Goal: Download file/media

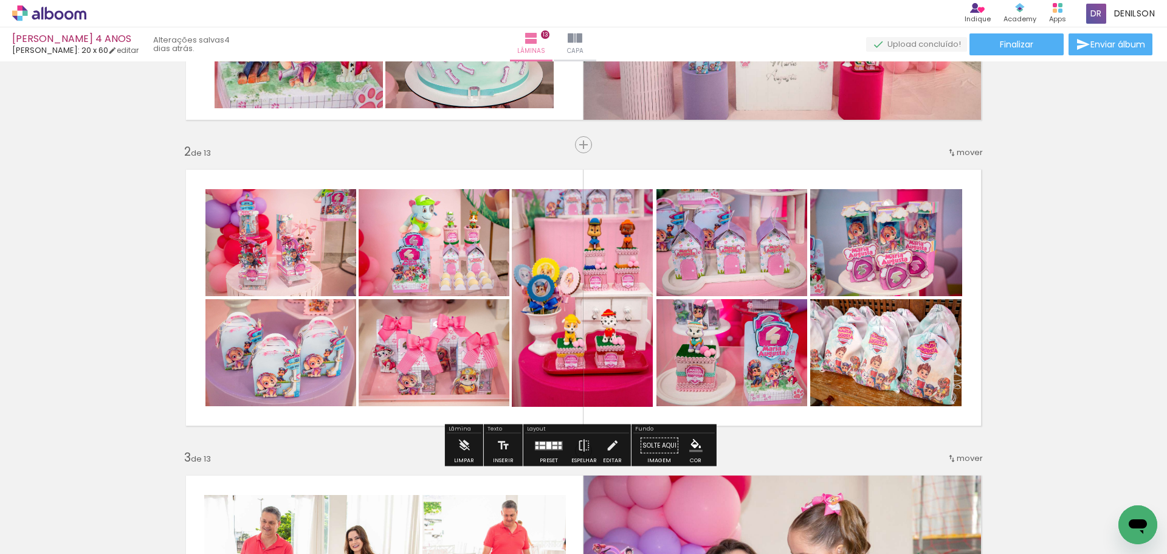
scroll to position [243, 0]
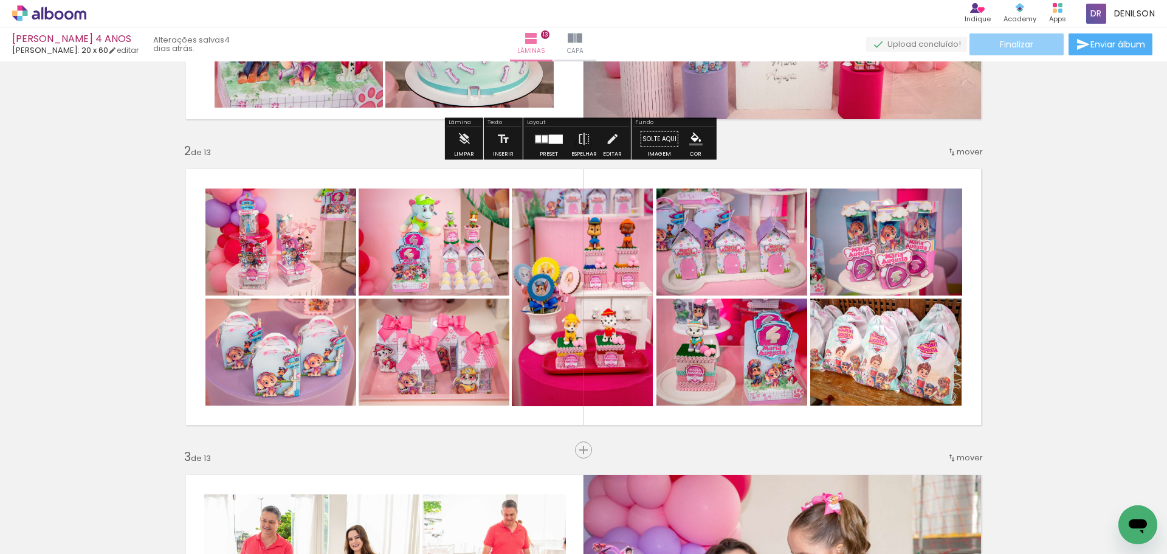
click at [1016, 46] on span "Finalizar" at bounding box center [1015, 44] width 33 height 9
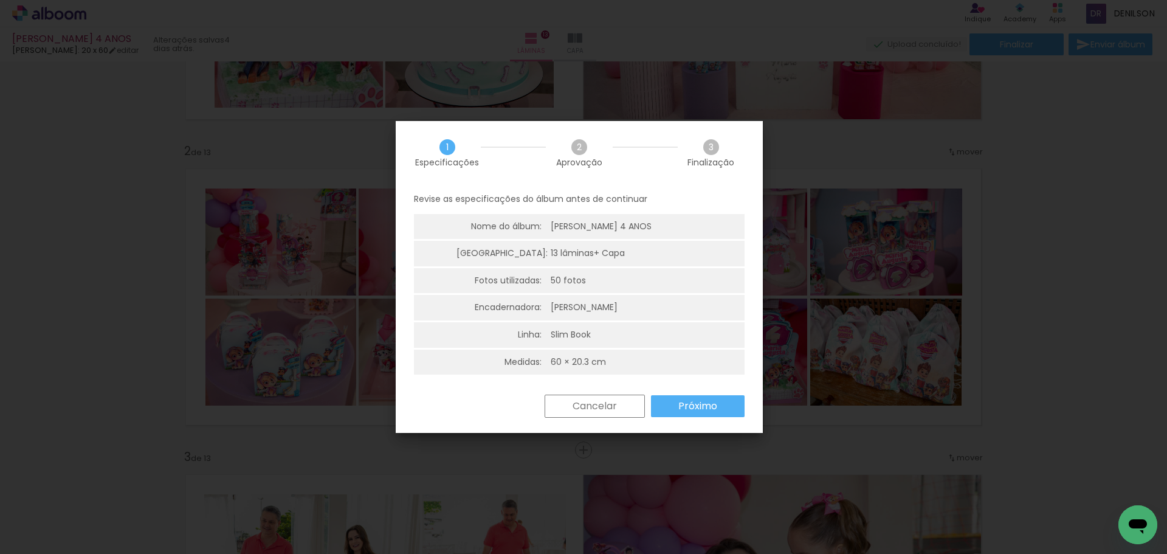
click at [0, 0] on slot "Próximo" at bounding box center [0, 0] width 0 height 0
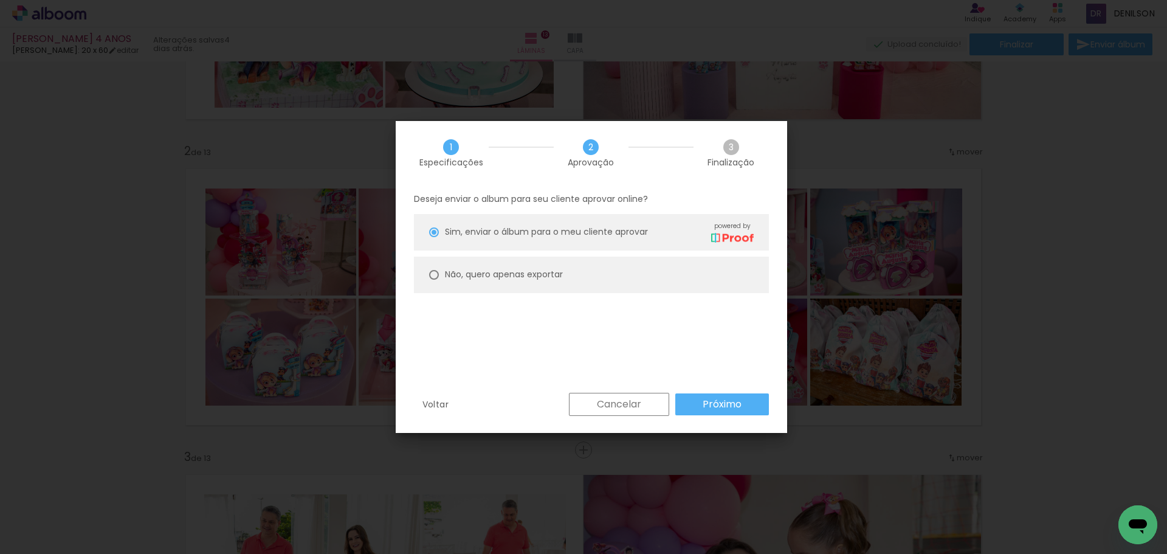
click at [0, 0] on slot "Não, quero apenas exportar" at bounding box center [0, 0] width 0 height 0
type paper-radio-button "on"
click at [750, 408] on paper-button "Próximo" at bounding box center [722, 404] width 94 height 22
type input "Alta, 300 DPI"
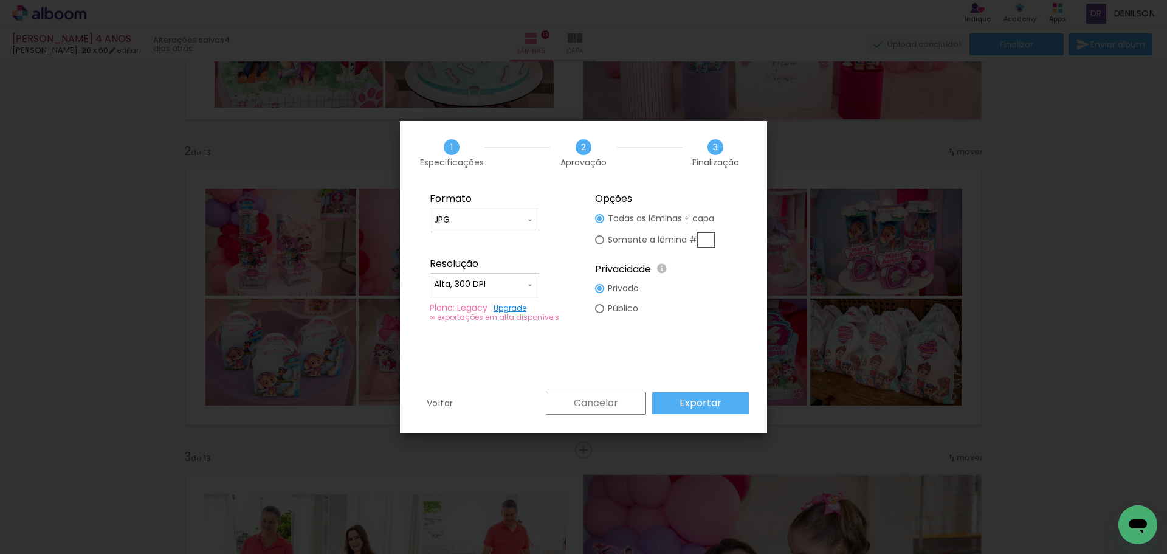
click at [707, 238] on input "text" at bounding box center [706, 239] width 18 height 15
type paper-radio-button "on"
type input "2"
click at [0, 0] on slot "Exportar" at bounding box center [0, 0] width 0 height 0
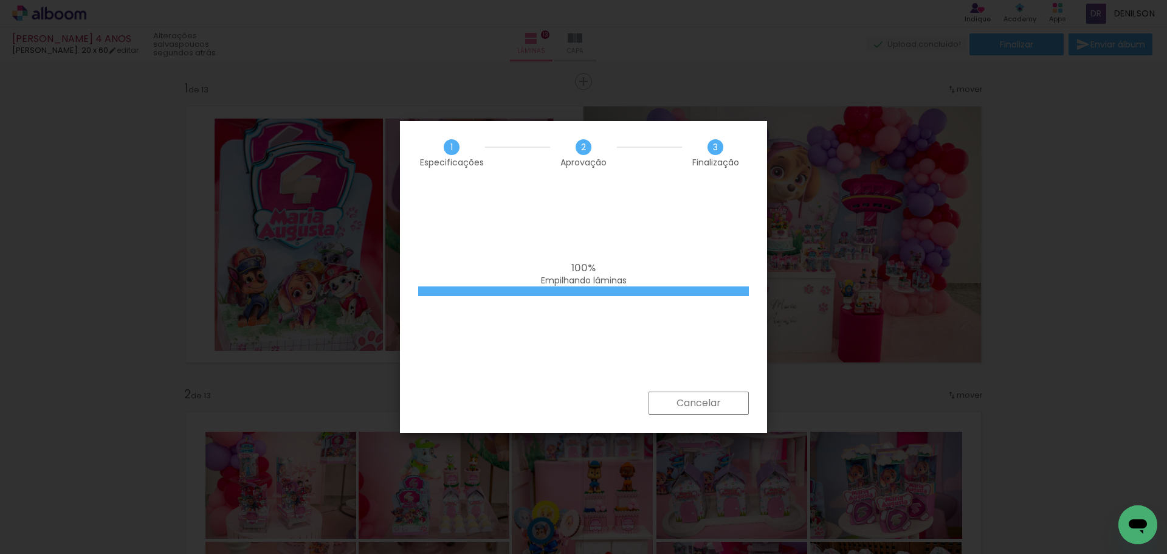
scroll to position [243, 0]
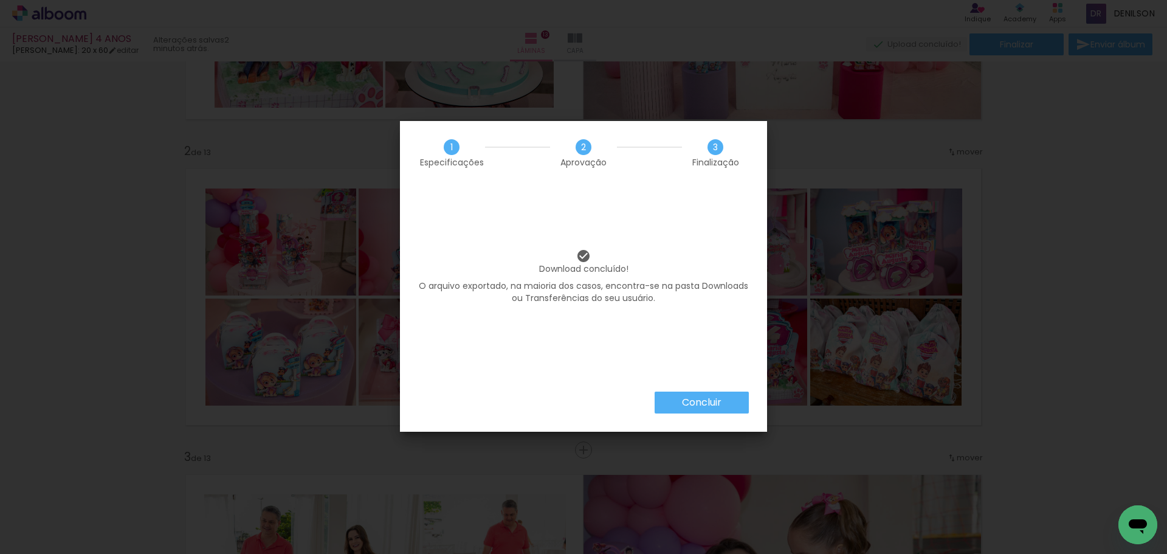
drag, startPoint x: 679, startPoint y: 400, endPoint x: 673, endPoint y: 391, distance: 11.8
click at [677, 400] on paper-button "Concluir" at bounding box center [701, 402] width 94 height 22
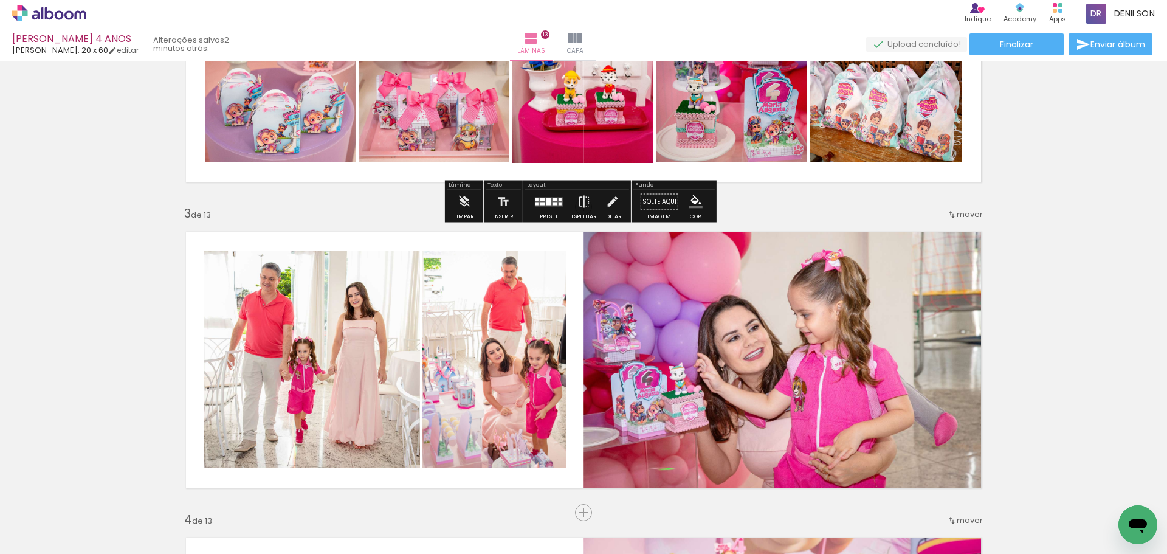
scroll to position [919, 0]
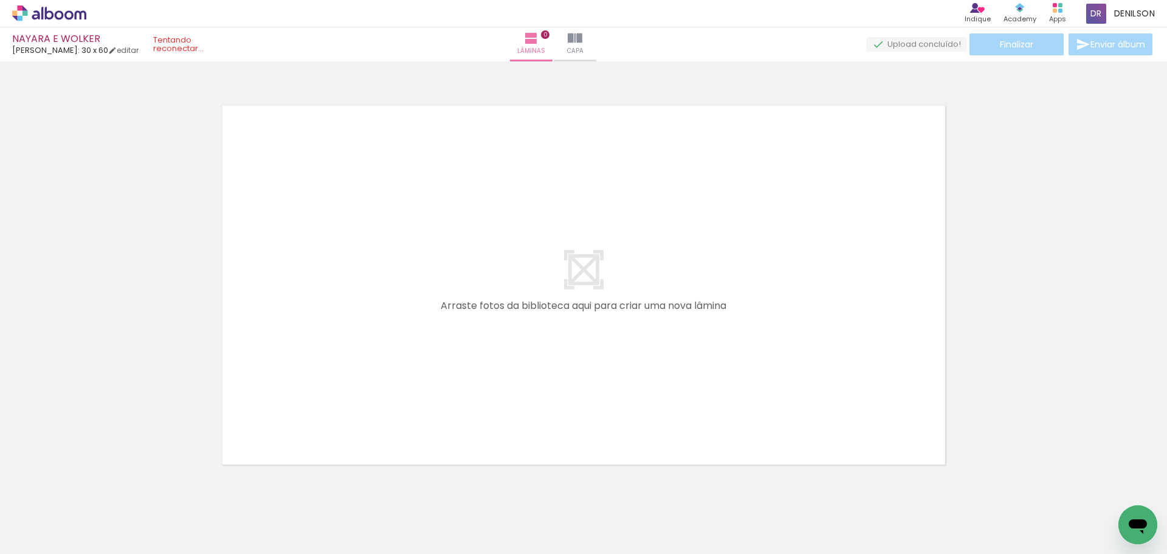
scroll to position [0, 5142]
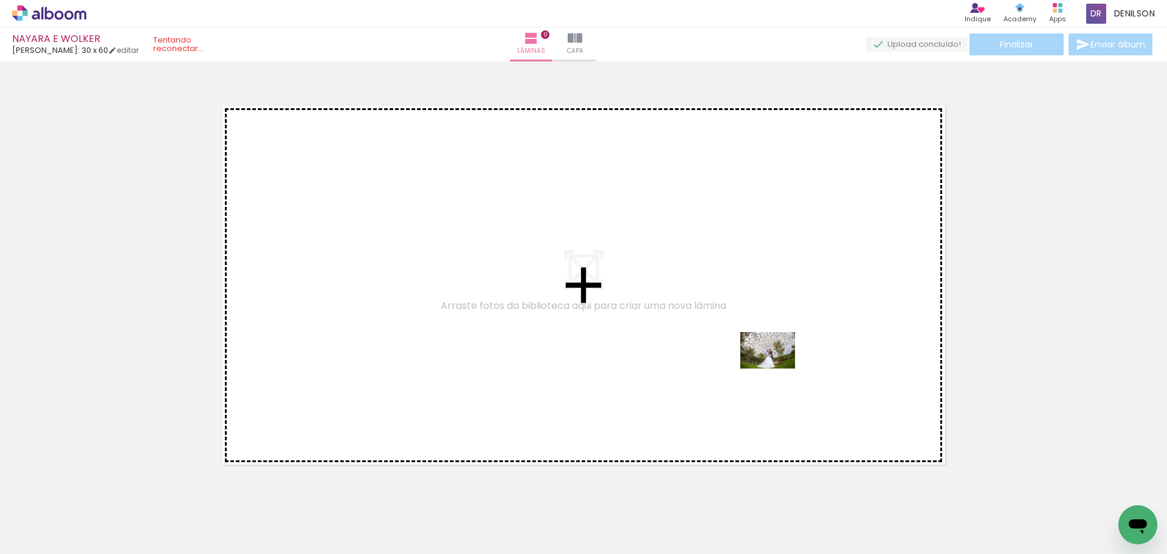
drag, startPoint x: 776, startPoint y: 524, endPoint x: 777, endPoint y: 368, distance: 155.5
click at [777, 368] on quentale-workspace at bounding box center [583, 277] width 1167 height 554
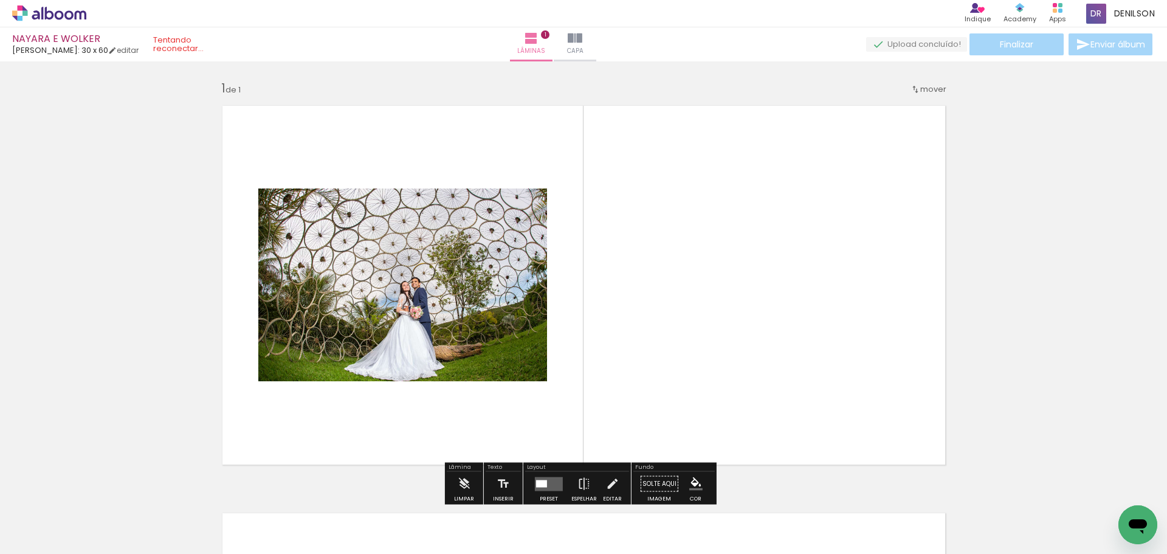
scroll to position [16, 0]
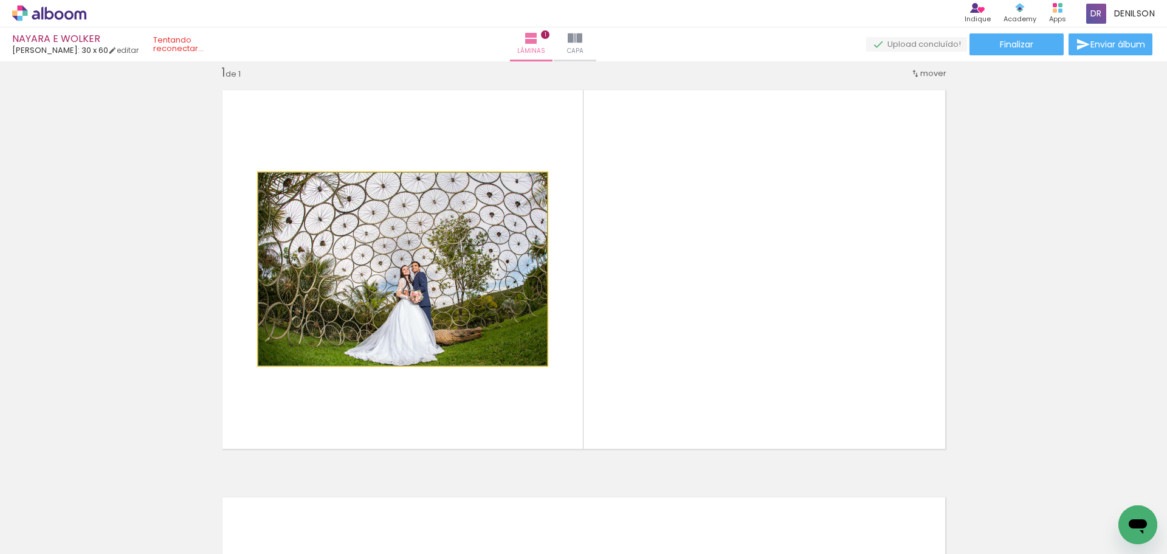
click at [450, 336] on quentale-photo at bounding box center [402, 269] width 289 height 193
click at [473, 321] on quentale-photo at bounding box center [402, 269] width 289 height 193
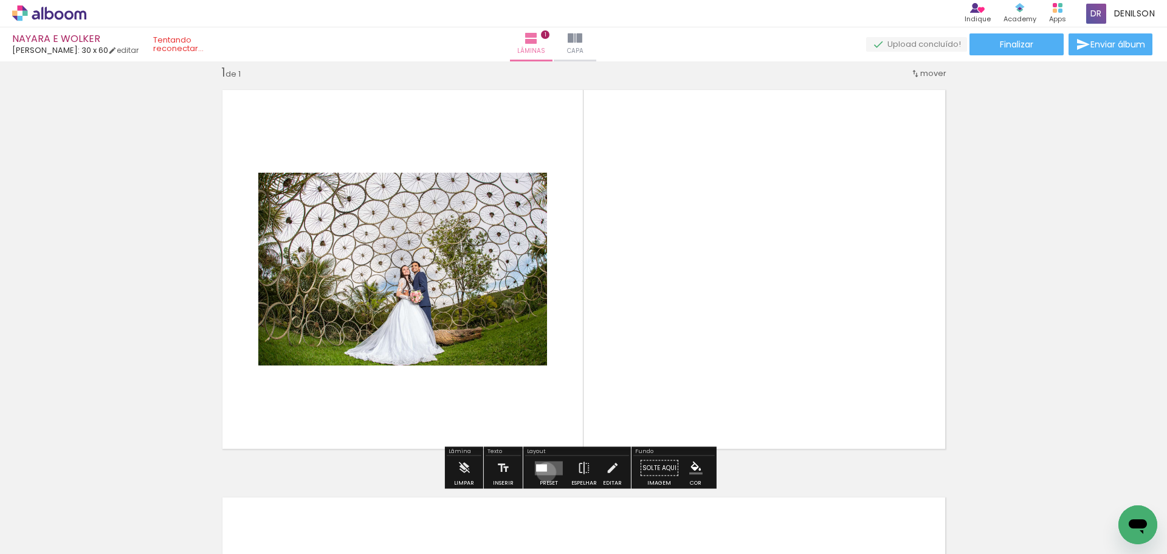
click at [543, 471] on quentale-layouter at bounding box center [549, 468] width 28 height 14
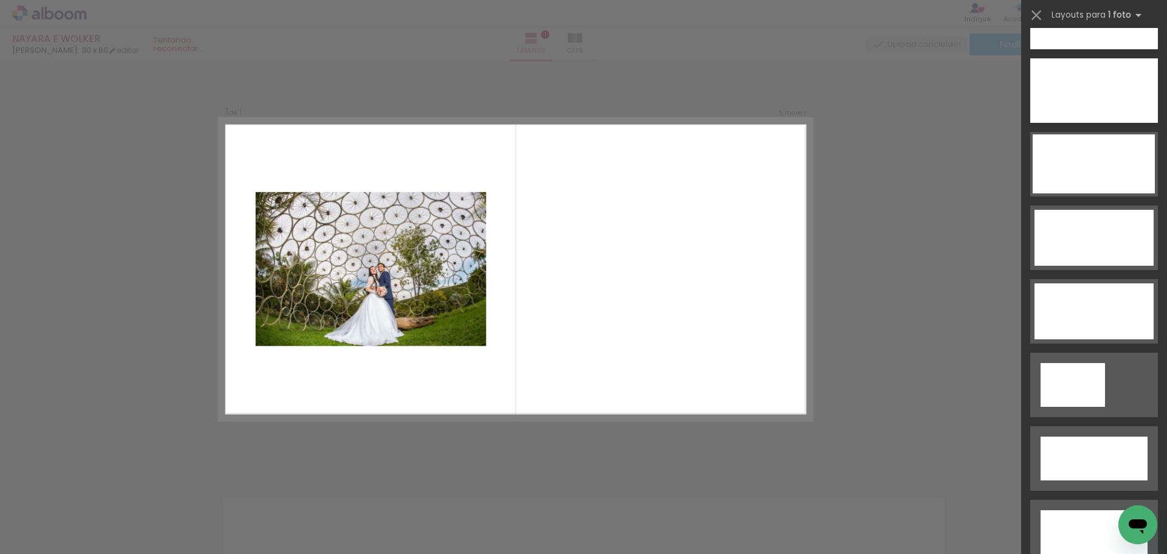
scroll to position [3812, 0]
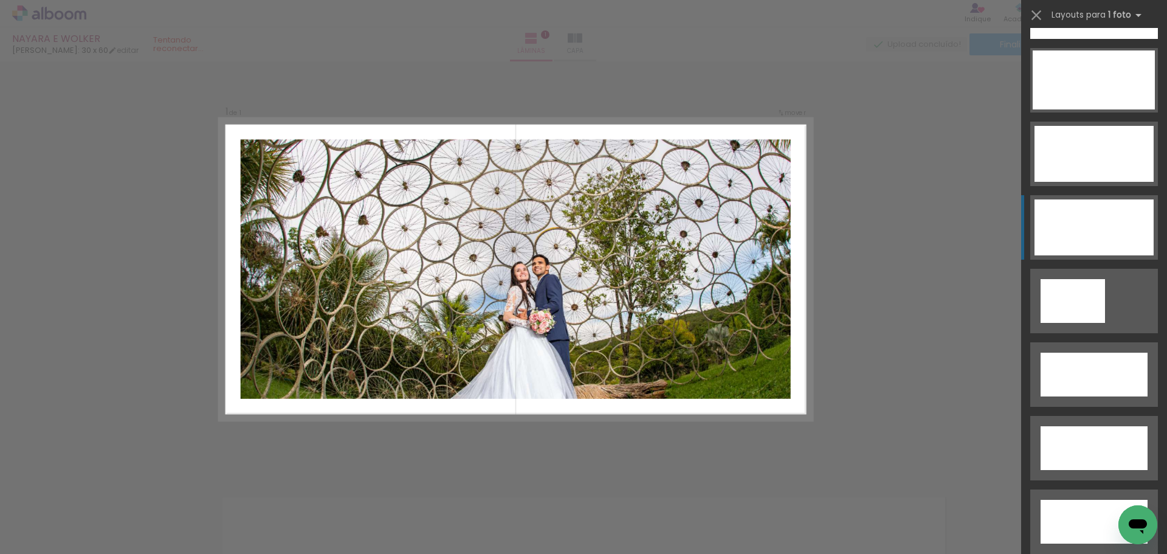
click at [1105, 279] on div at bounding box center [1072, 301] width 64 height 44
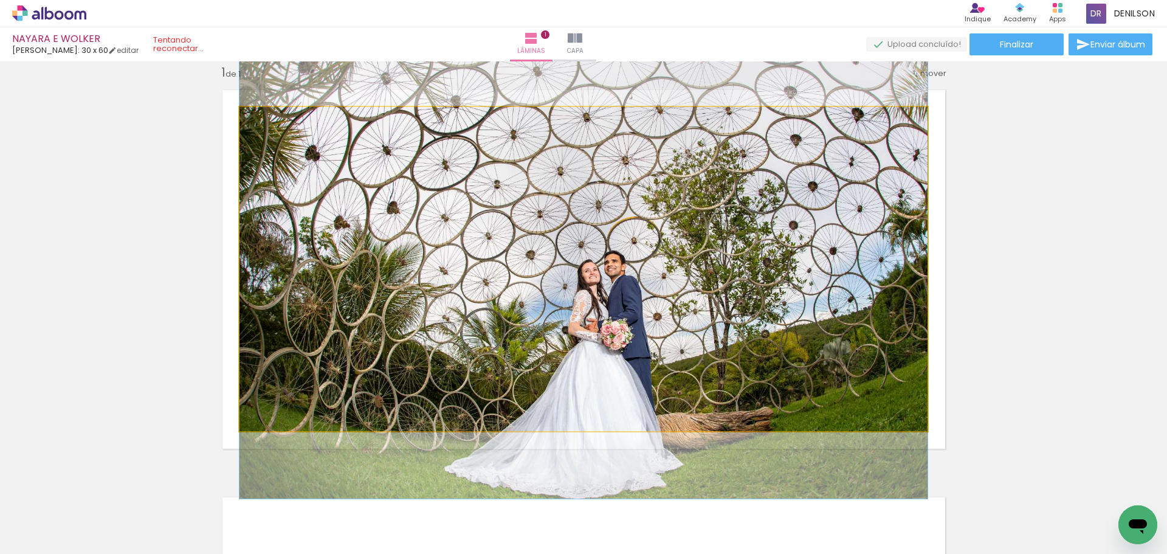
click at [711, 303] on quentale-photo at bounding box center [583, 269] width 688 height 324
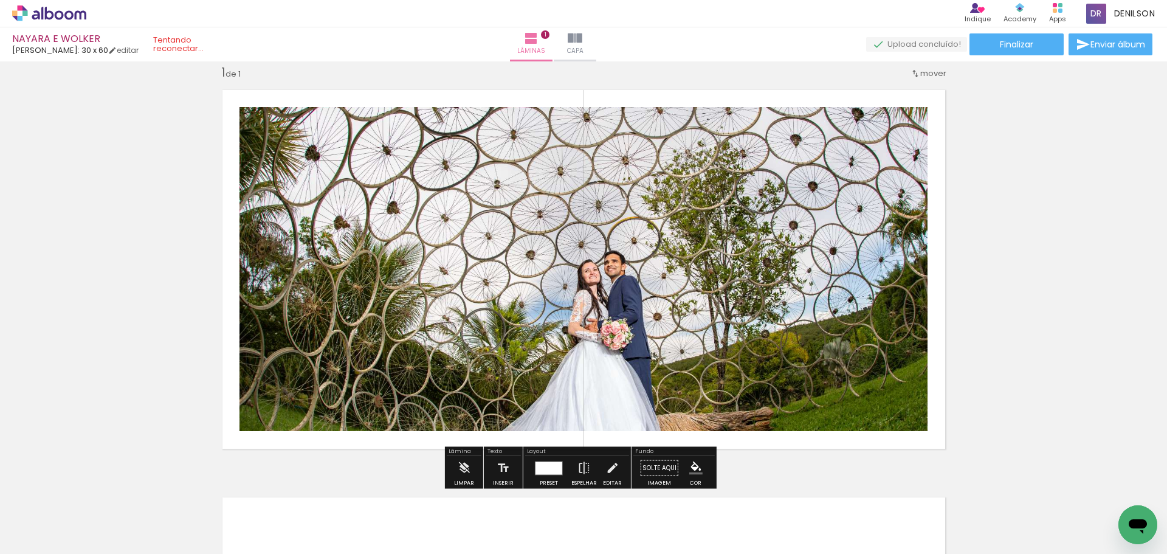
click at [389, 278] on quentale-photo at bounding box center [583, 269] width 688 height 324
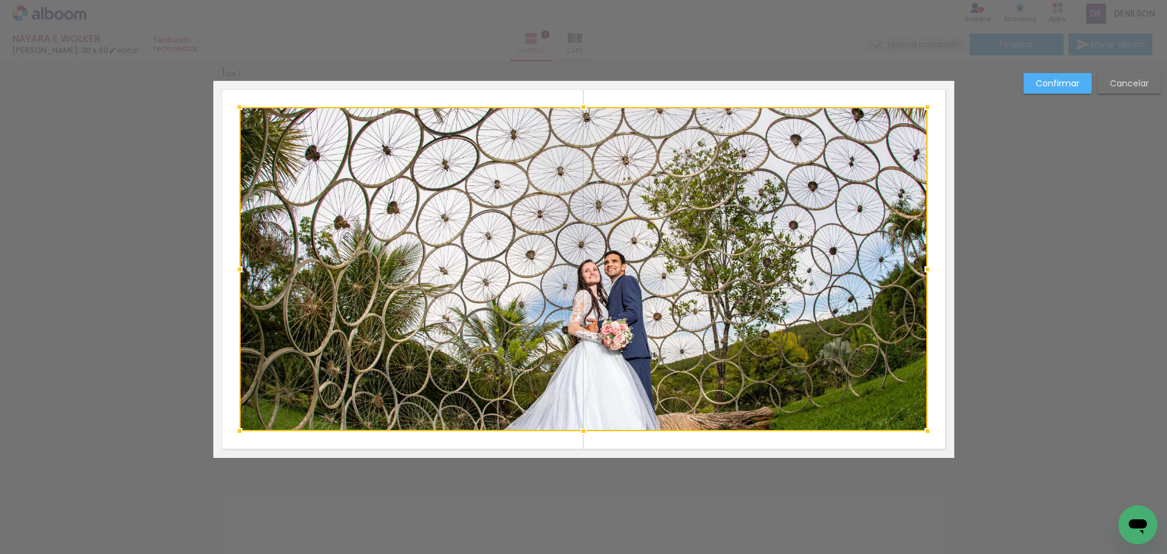
click at [375, 278] on div at bounding box center [583, 269] width 688 height 324
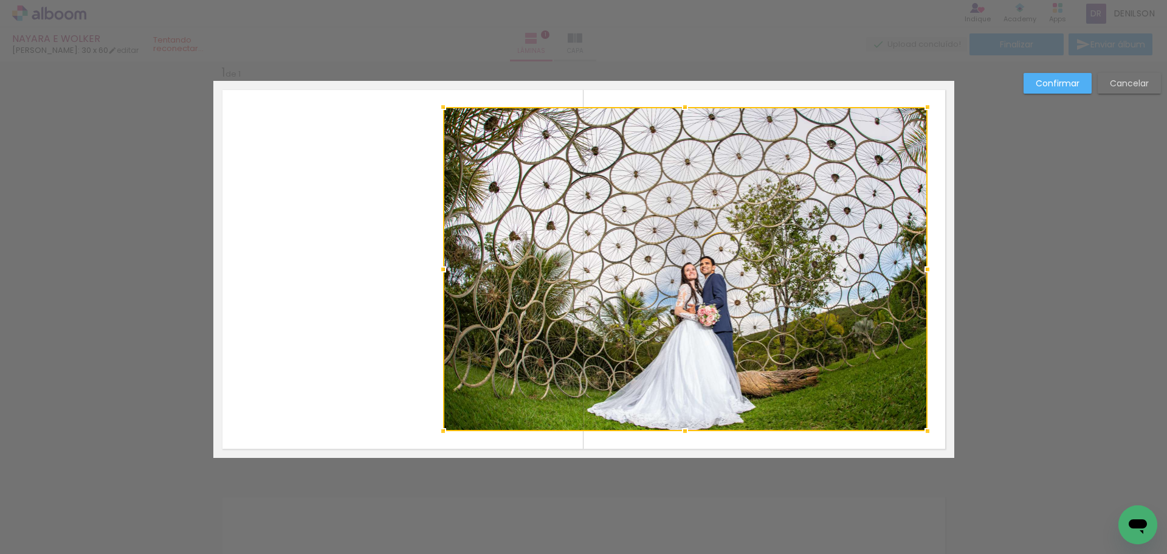
drag, startPoint x: 240, startPoint y: 269, endPoint x: 444, endPoint y: 299, distance: 205.7
click at [444, 299] on div at bounding box center [685, 269] width 484 height 324
click at [796, 270] on div at bounding box center [685, 269] width 484 height 324
click at [0, 0] on slot "Confirmar" at bounding box center [0, 0] width 0 height 0
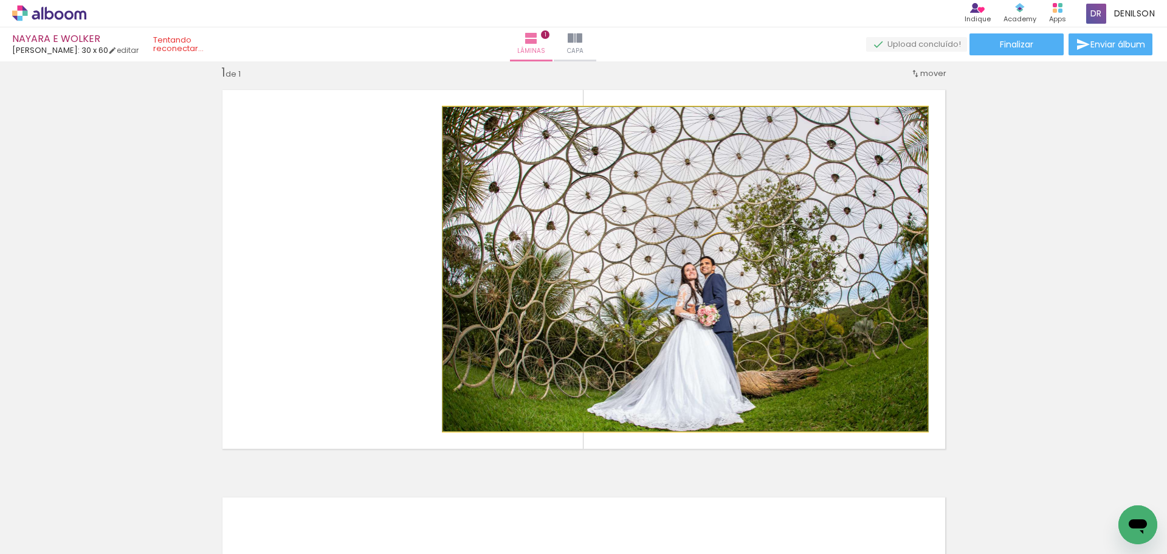
click at [746, 265] on quentale-photo at bounding box center [685, 269] width 484 height 324
click at [715, 277] on quentale-photo at bounding box center [685, 269] width 484 height 324
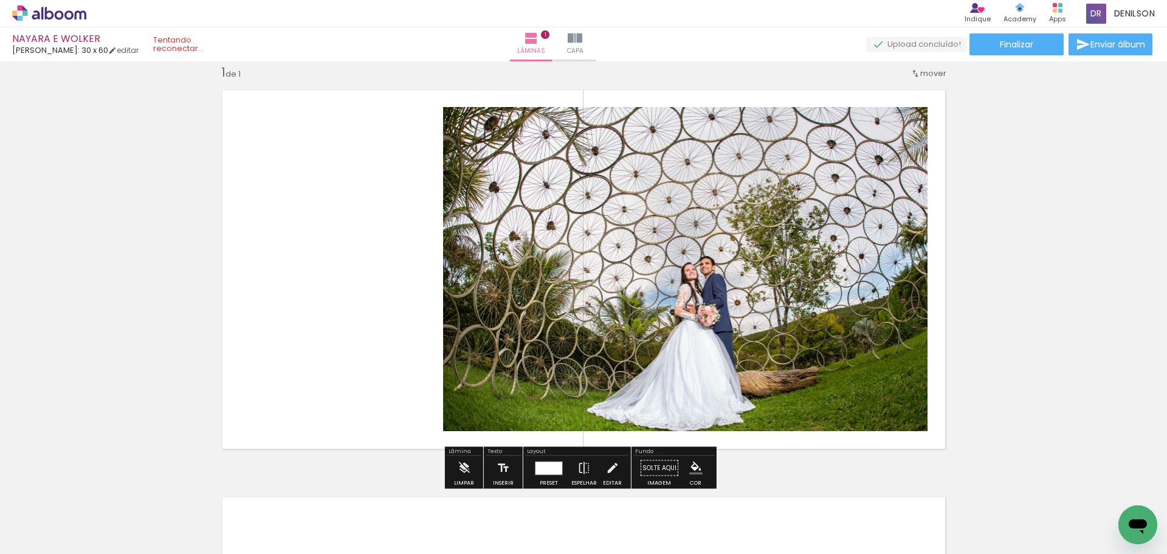
click at [1117, 202] on div "Inserir lâmina 1 de 1" at bounding box center [583, 457] width 1167 height 815
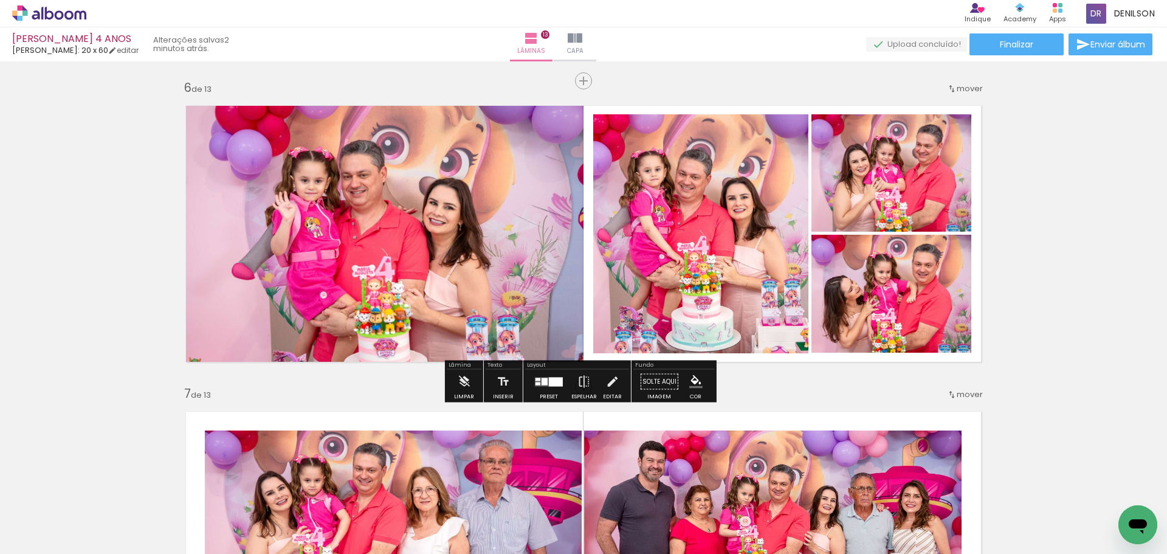
scroll to position [1501, 0]
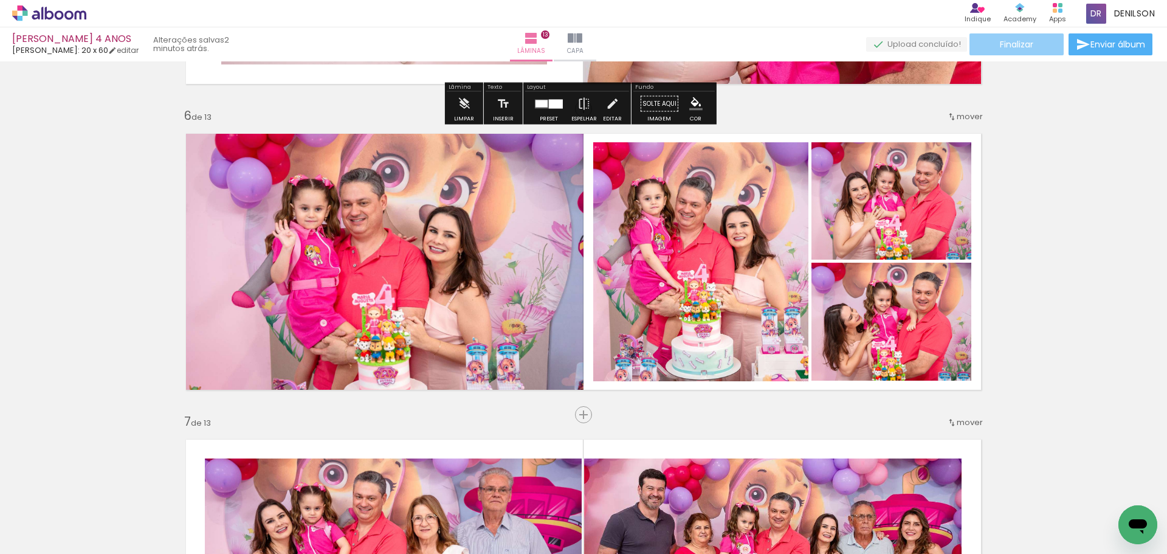
click at [1006, 48] on span "Finalizar" at bounding box center [1015, 44] width 33 height 9
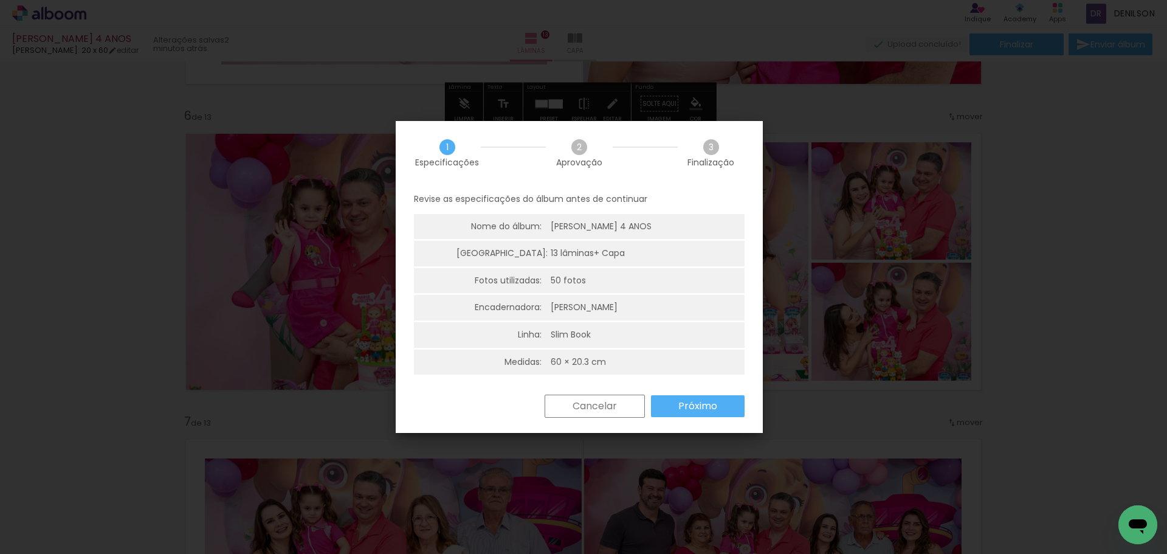
click at [674, 405] on paper-button "Próximo" at bounding box center [698, 406] width 94 height 22
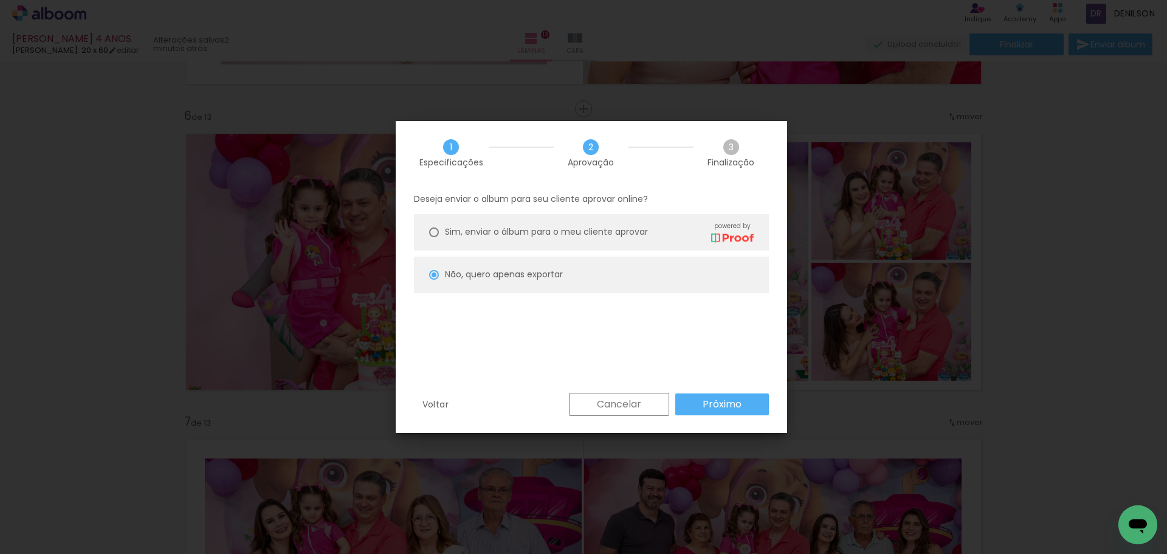
click at [0, 0] on slot "Próximo" at bounding box center [0, 0] width 0 height 0
type input "Alta, 300 DPI"
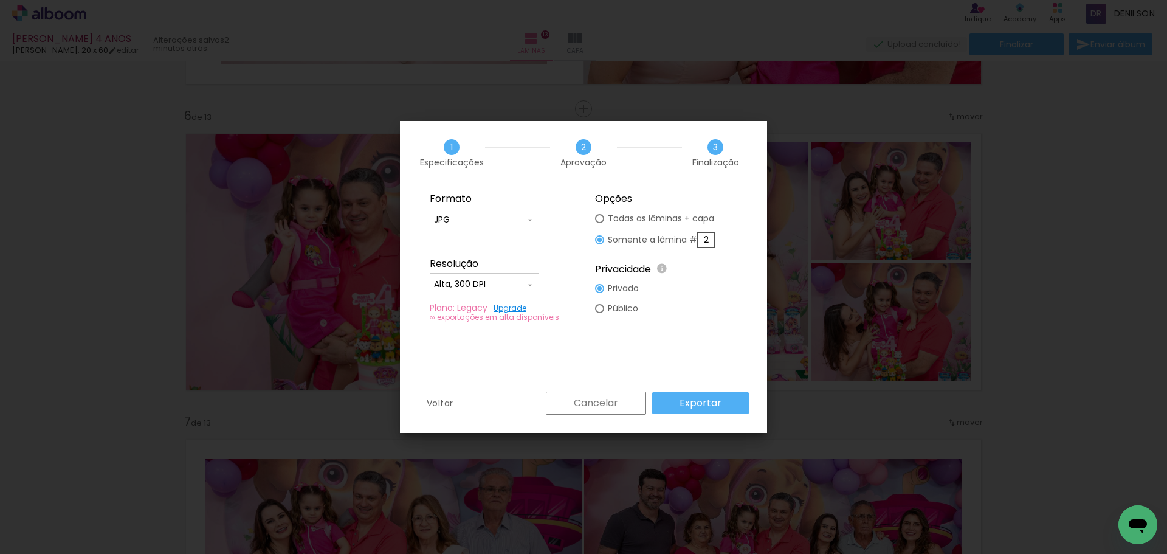
drag, startPoint x: 711, startPoint y: 241, endPoint x: 702, endPoint y: 240, distance: 9.2
click at [702, 240] on input "2" at bounding box center [706, 239] width 18 height 15
type paper-radio-button "on"
type input "6"
drag, startPoint x: 692, startPoint y: 399, endPoint x: 672, endPoint y: 369, distance: 35.9
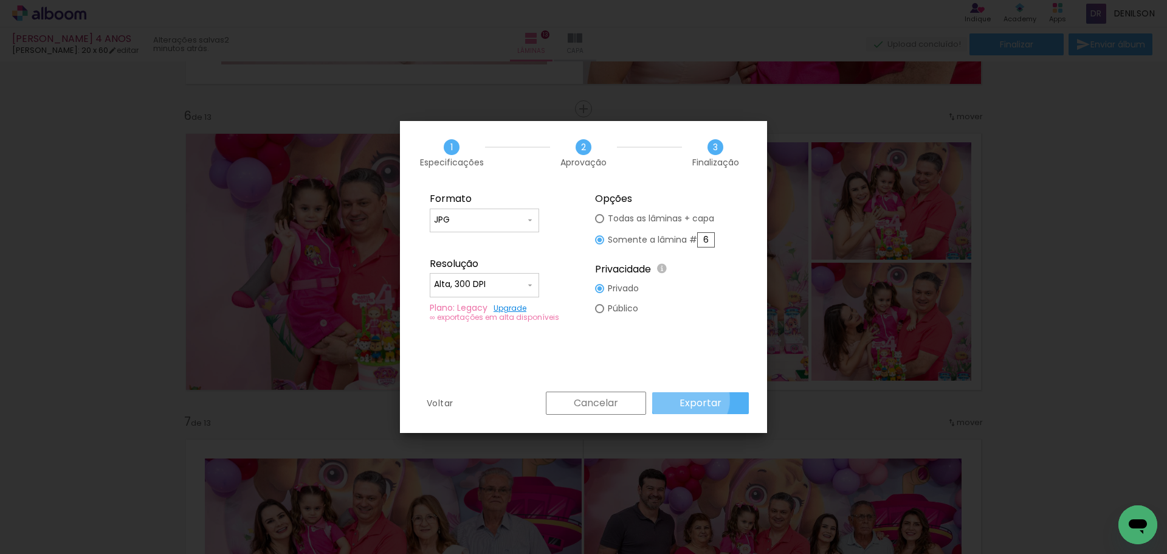
click at [0, 0] on slot "Exportar" at bounding box center [0, 0] width 0 height 0
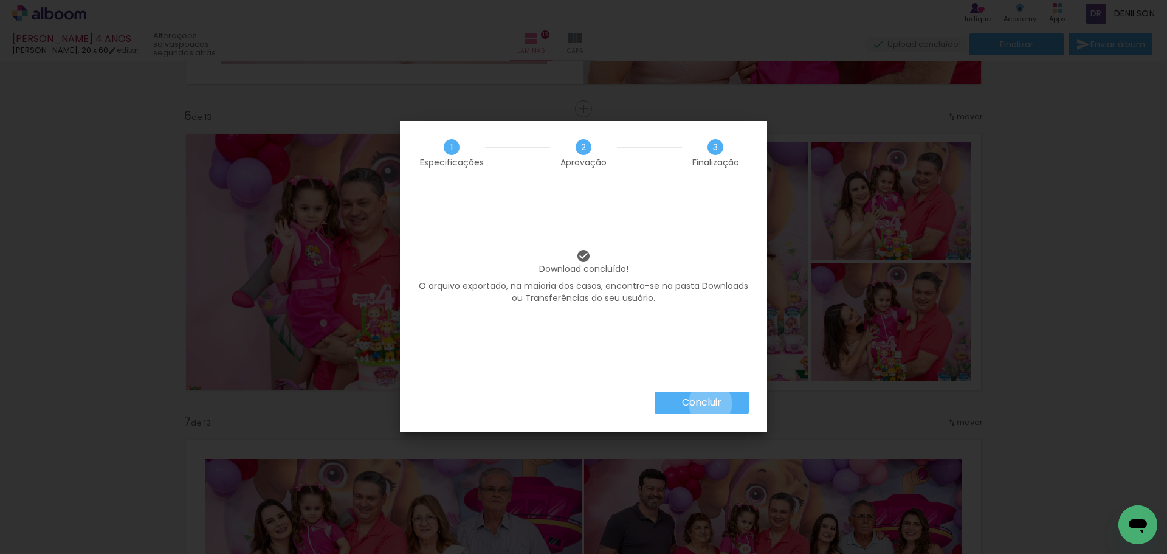
click at [0, 0] on slot "Concluir" at bounding box center [0, 0] width 0 height 0
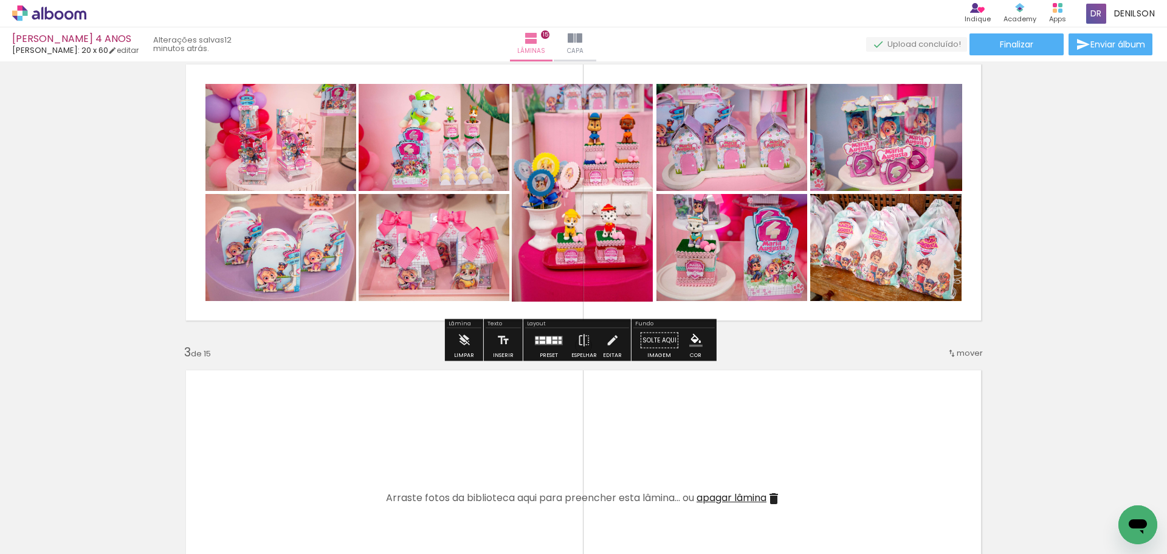
scroll to position [5279, 0]
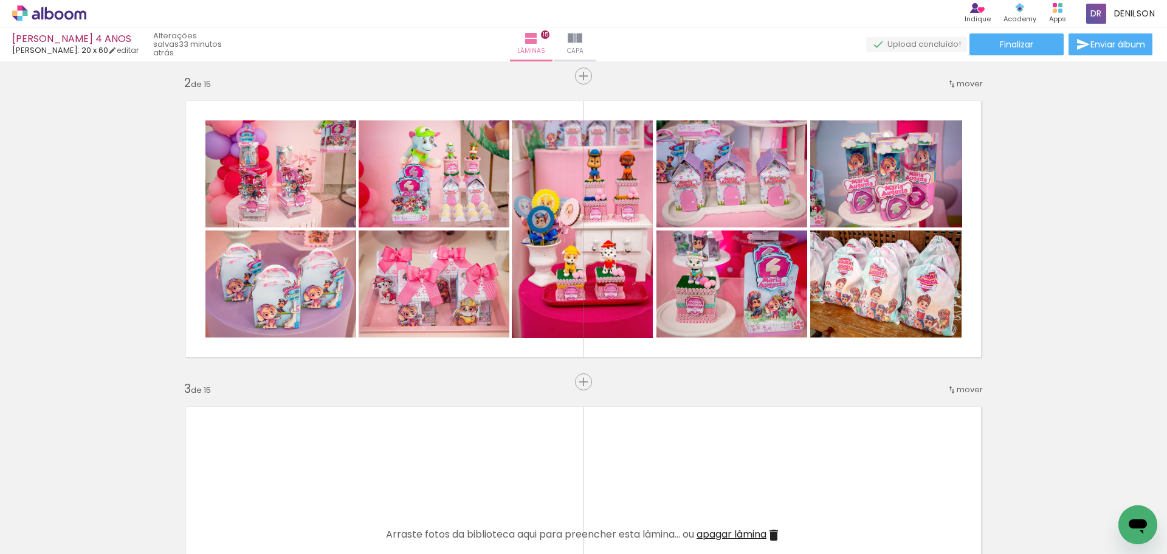
scroll to position [337, 0]
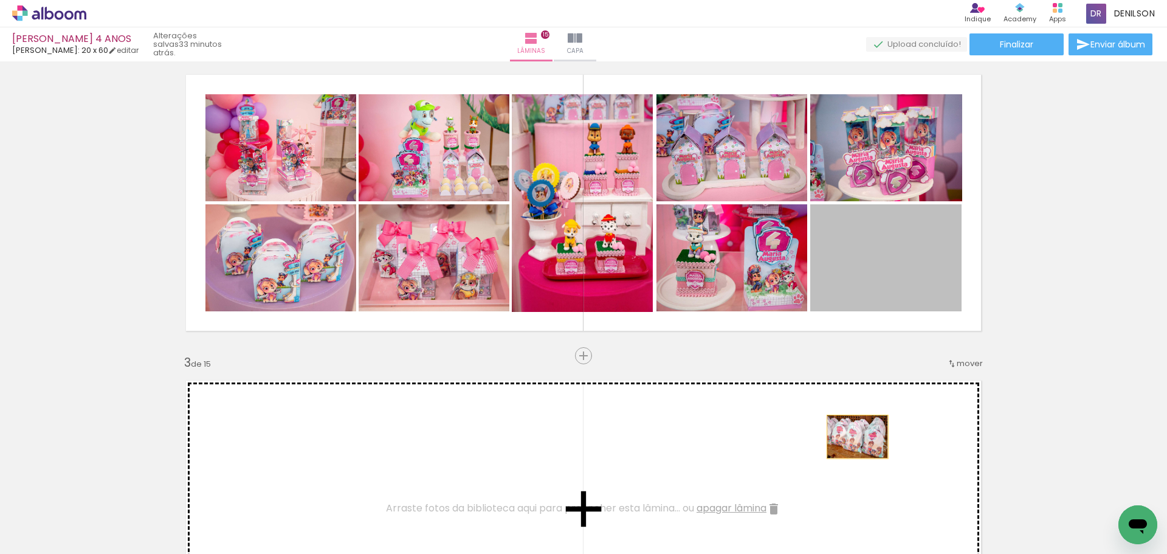
drag, startPoint x: 885, startPoint y: 279, endPoint x: 852, endPoint y: 436, distance: 160.6
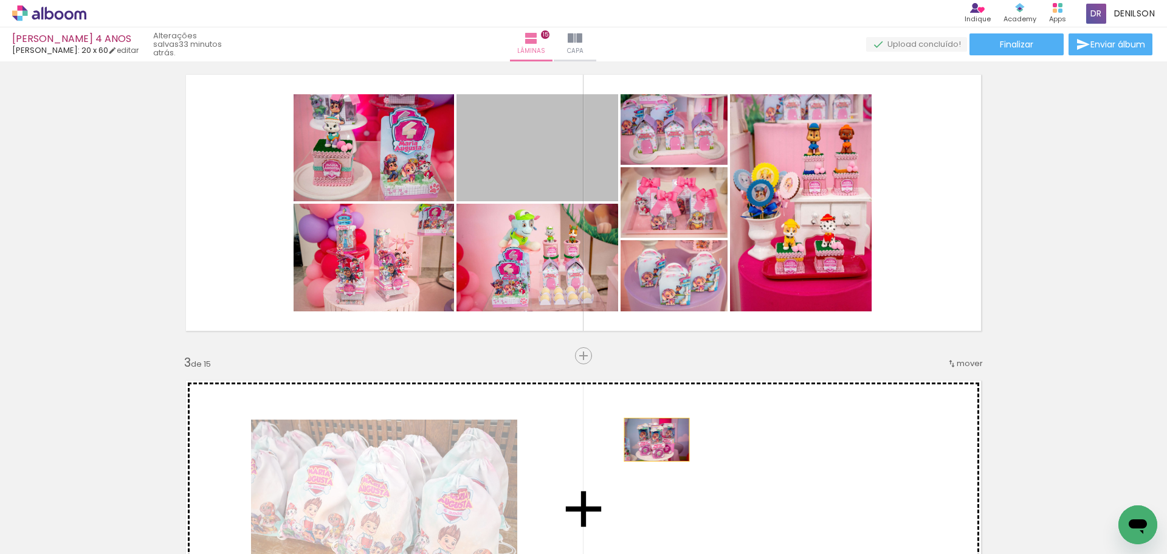
drag, startPoint x: 526, startPoint y: 166, endPoint x: 653, endPoint y: 439, distance: 300.9
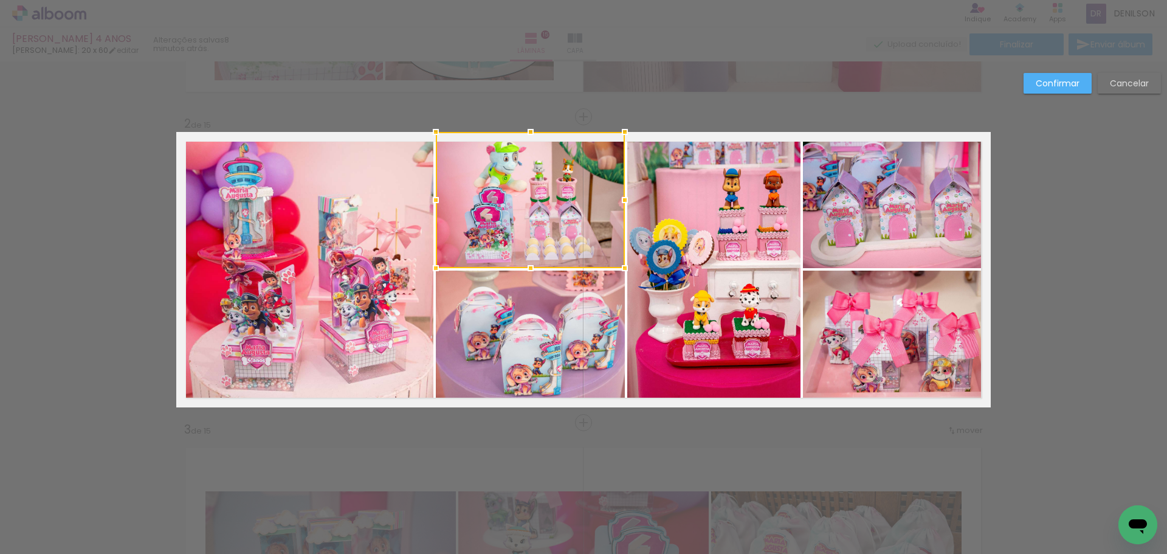
scroll to position [4435, 0]
click at [531, 341] on quentale-photo at bounding box center [530, 338] width 189 height 137
click at [682, 293] on quentale-photo at bounding box center [713, 269] width 173 height 275
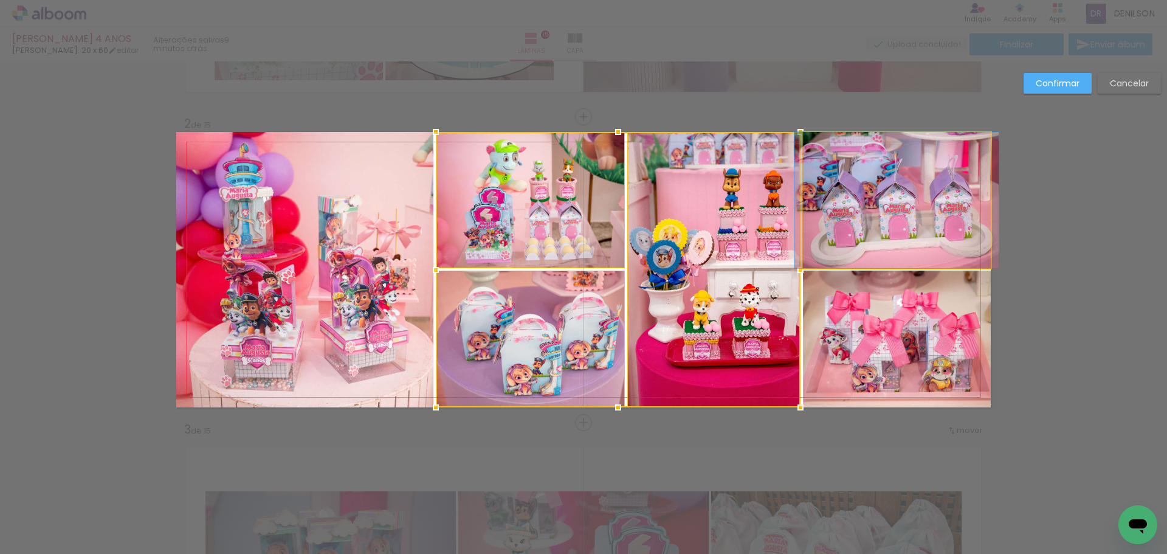
click at [936, 221] on quentale-photo at bounding box center [897, 200] width 188 height 136
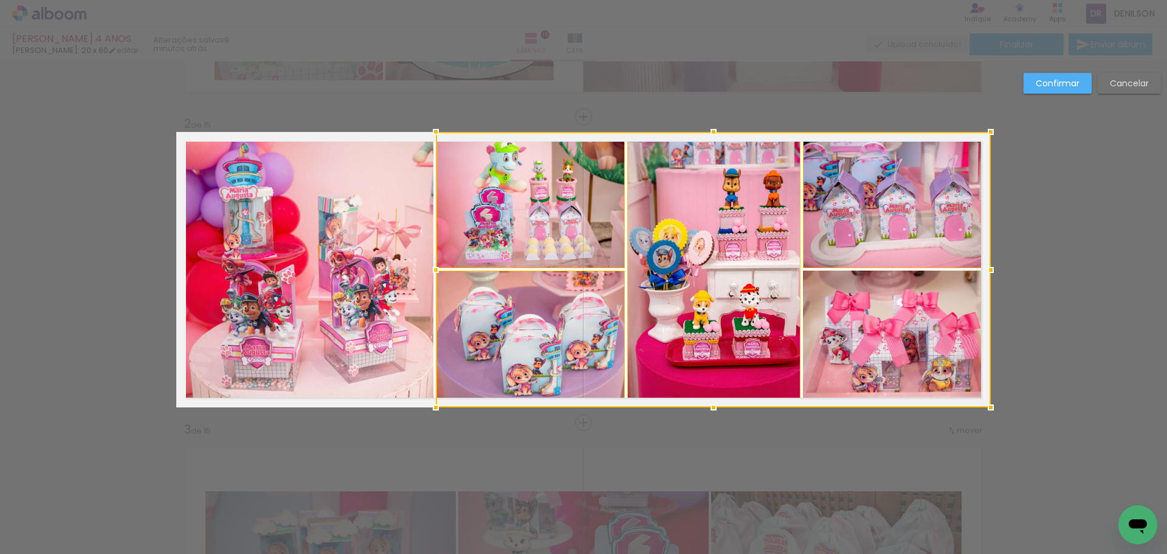
click at [900, 343] on div at bounding box center [713, 269] width 555 height 275
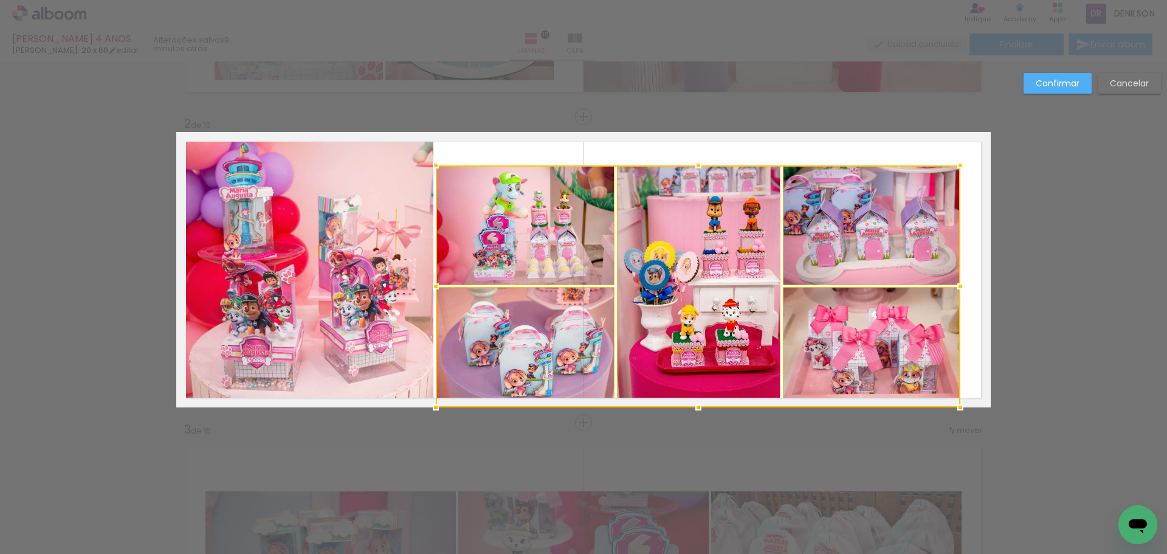
drag, startPoint x: 986, startPoint y: 134, endPoint x: 956, endPoint y: 168, distance: 45.2
click at [956, 168] on div at bounding box center [960, 165] width 24 height 24
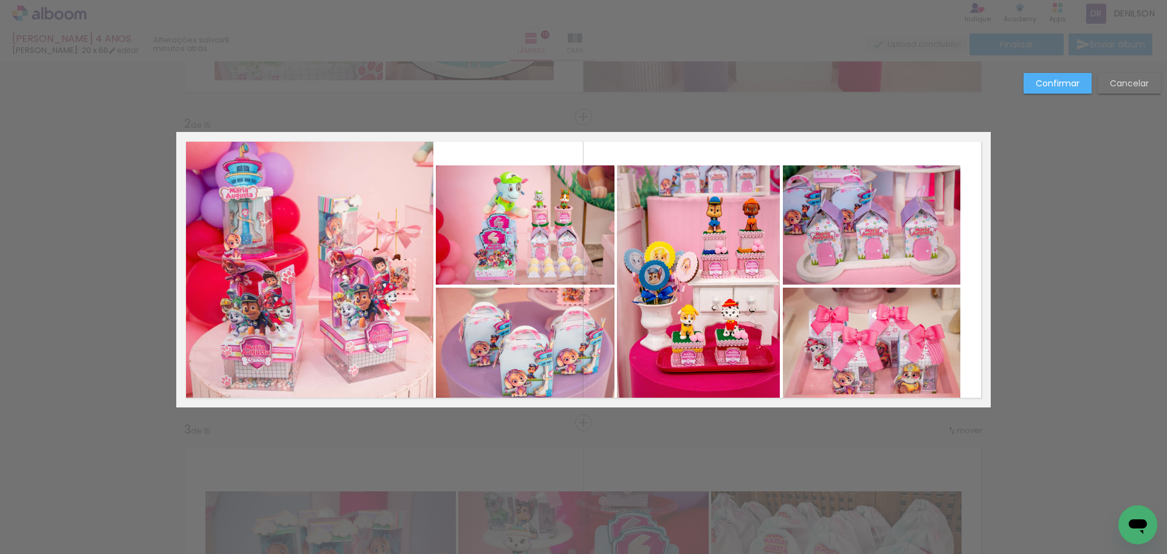
click at [0, 0] on slot "Confirmar" at bounding box center [0, 0] width 0 height 0
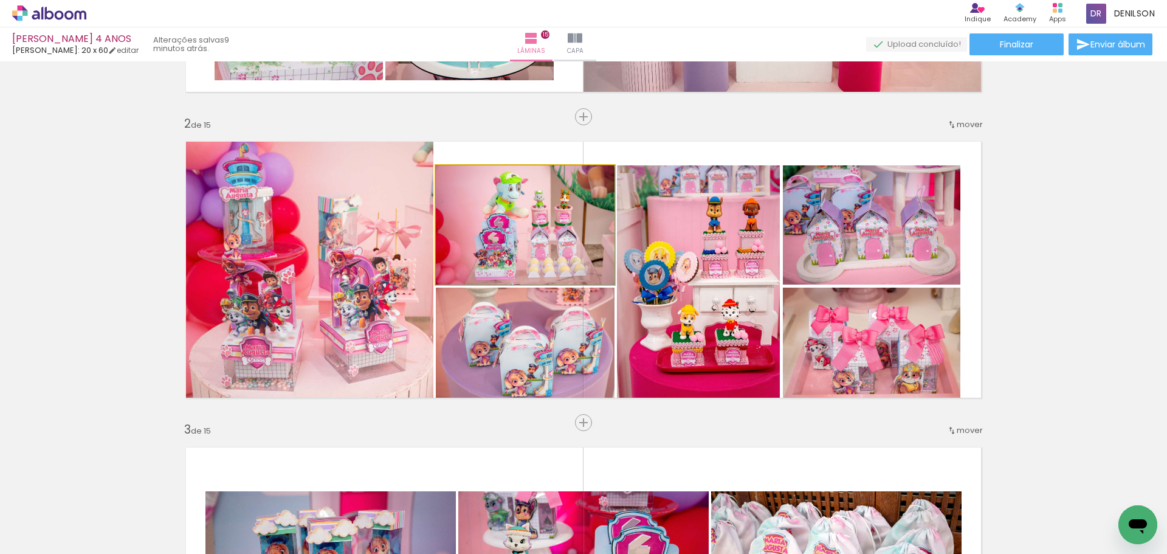
click at [549, 227] on quentale-photo at bounding box center [525, 224] width 179 height 119
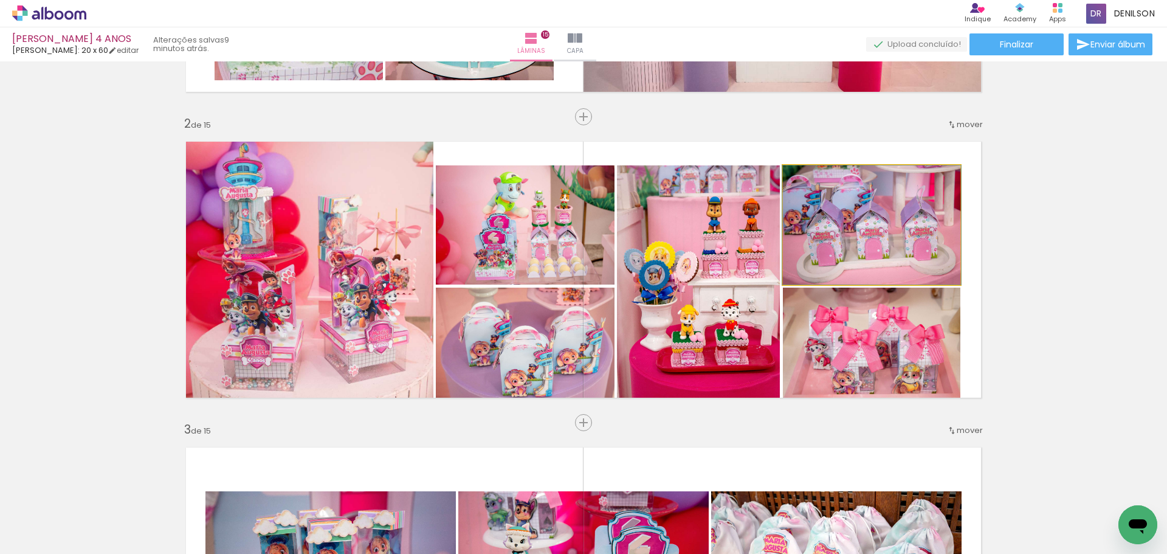
click at [836, 249] on quentale-photo at bounding box center [871, 224] width 177 height 119
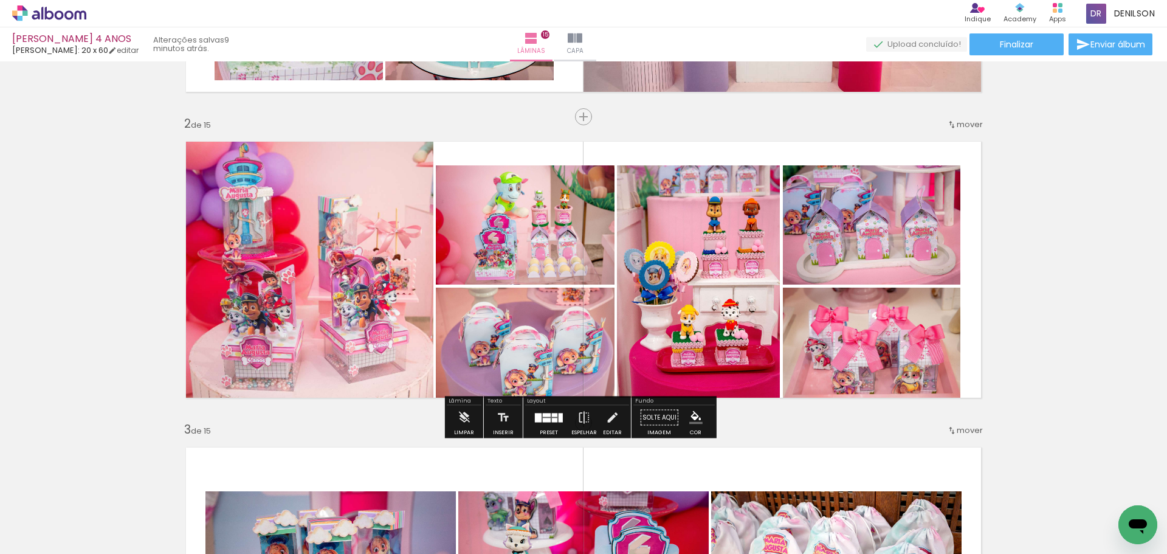
click at [550, 239] on quentale-photo at bounding box center [525, 224] width 179 height 119
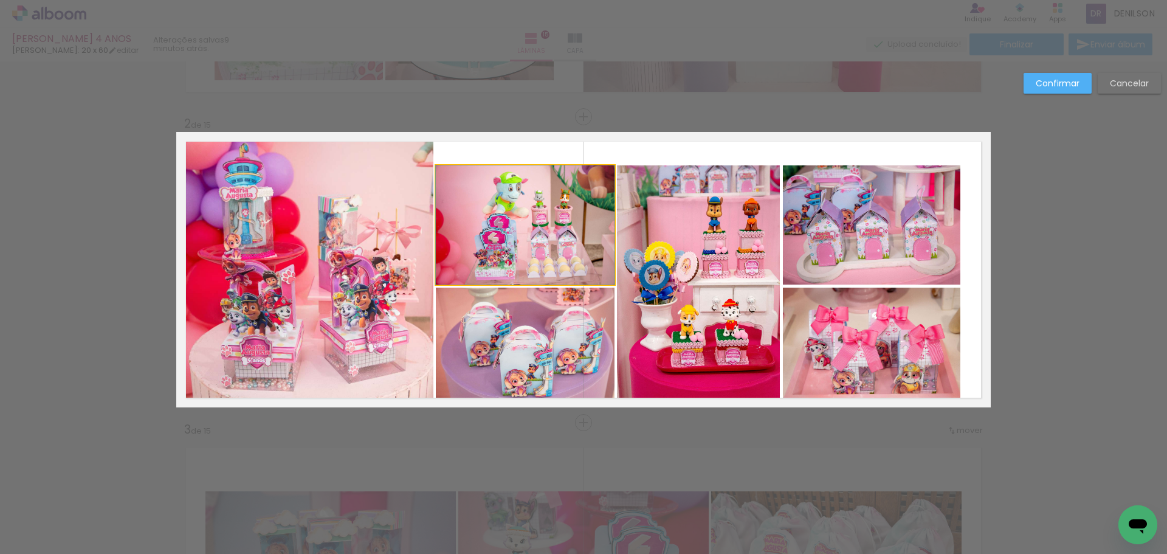
click at [550, 239] on quentale-photo at bounding box center [525, 224] width 179 height 119
click at [555, 334] on quentale-photo at bounding box center [525, 347] width 179 height 120
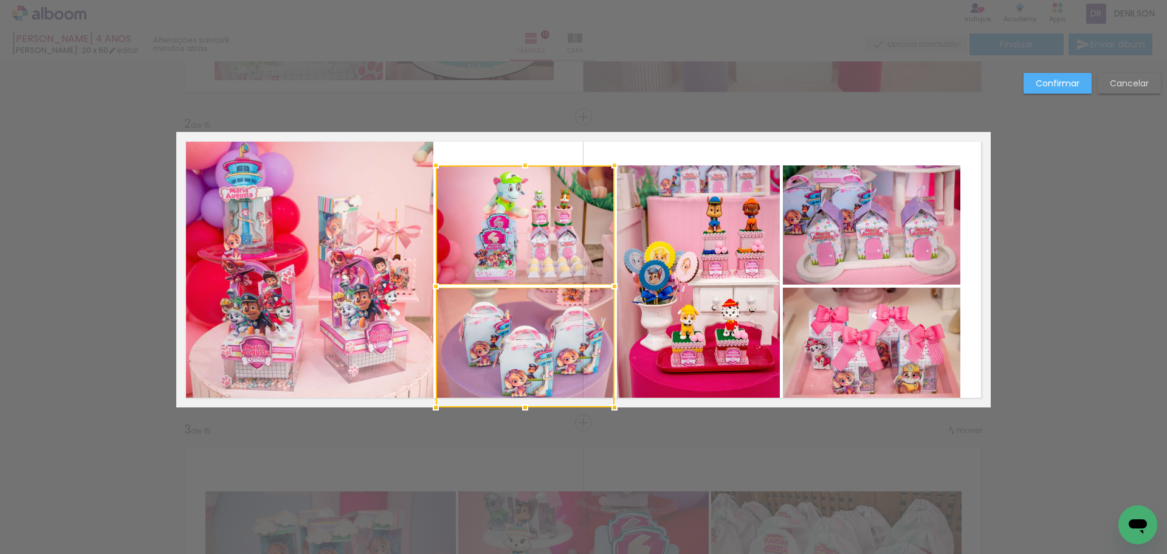
click at [716, 287] on quentale-photo at bounding box center [698, 286] width 163 height 242
click at [845, 264] on quentale-photo at bounding box center [871, 224] width 177 height 119
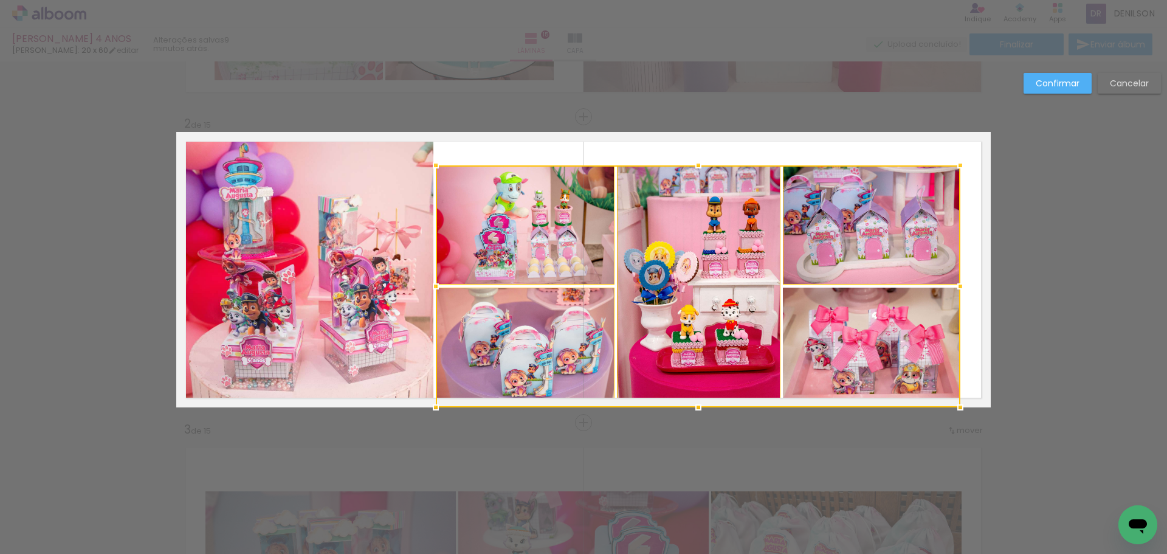
click at [848, 330] on div at bounding box center [698, 286] width 524 height 242
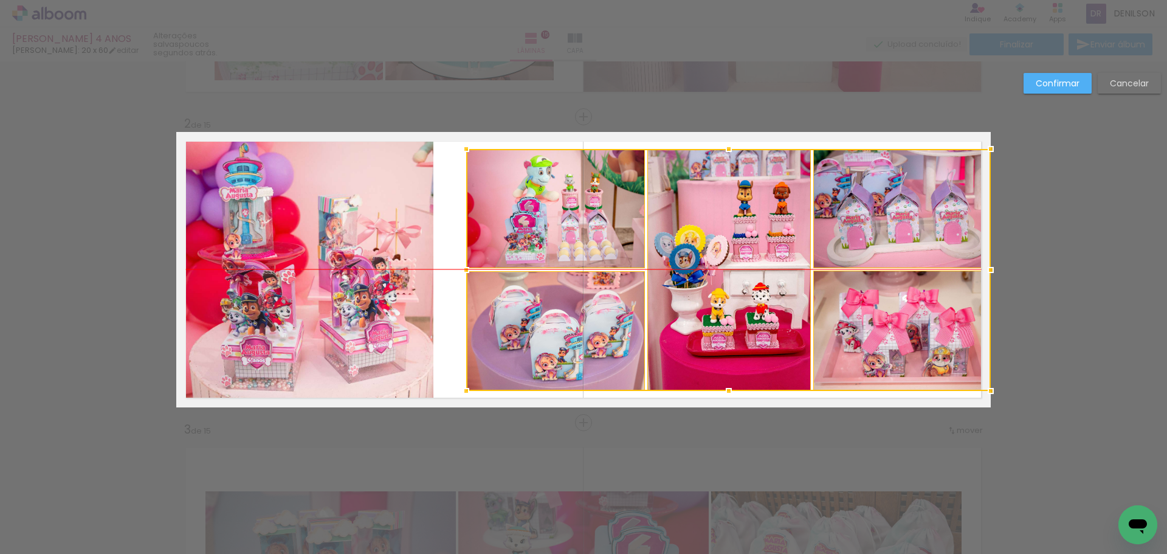
drag, startPoint x: 753, startPoint y: 270, endPoint x: 790, endPoint y: 260, distance: 38.5
click at [790, 260] on div at bounding box center [728, 270] width 524 height 242
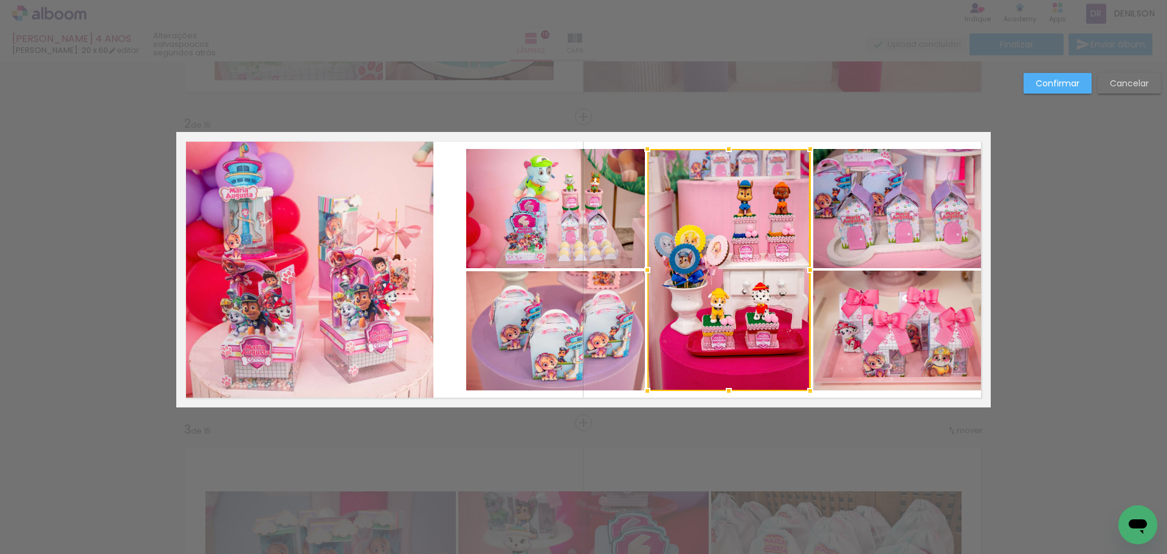
click at [360, 242] on quentale-photo at bounding box center [304, 269] width 257 height 275
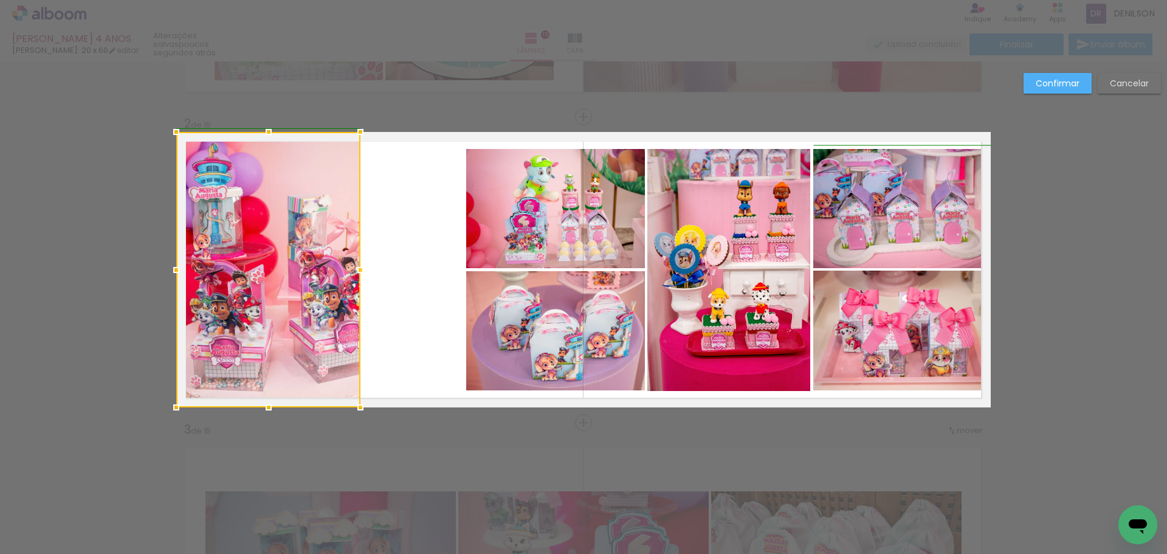
drag, startPoint x: 430, startPoint y: 273, endPoint x: 349, endPoint y: 273, distance: 80.8
click at [349, 273] on div at bounding box center [360, 270] width 24 height 24
click at [0, 0] on slot "Confirmar" at bounding box center [0, 0] width 0 height 0
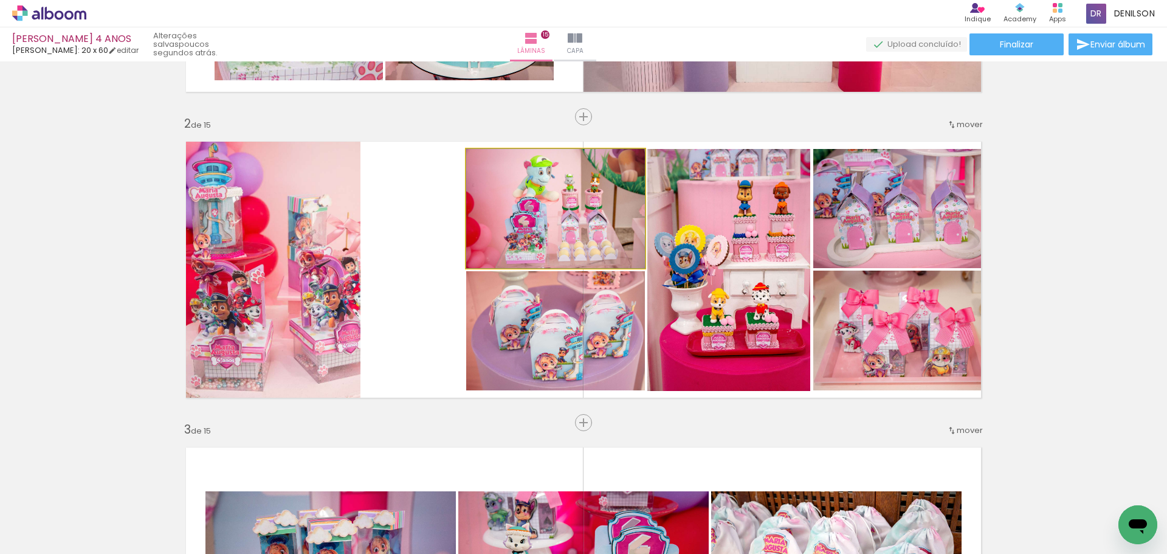
click at [554, 222] on quentale-photo at bounding box center [555, 208] width 179 height 119
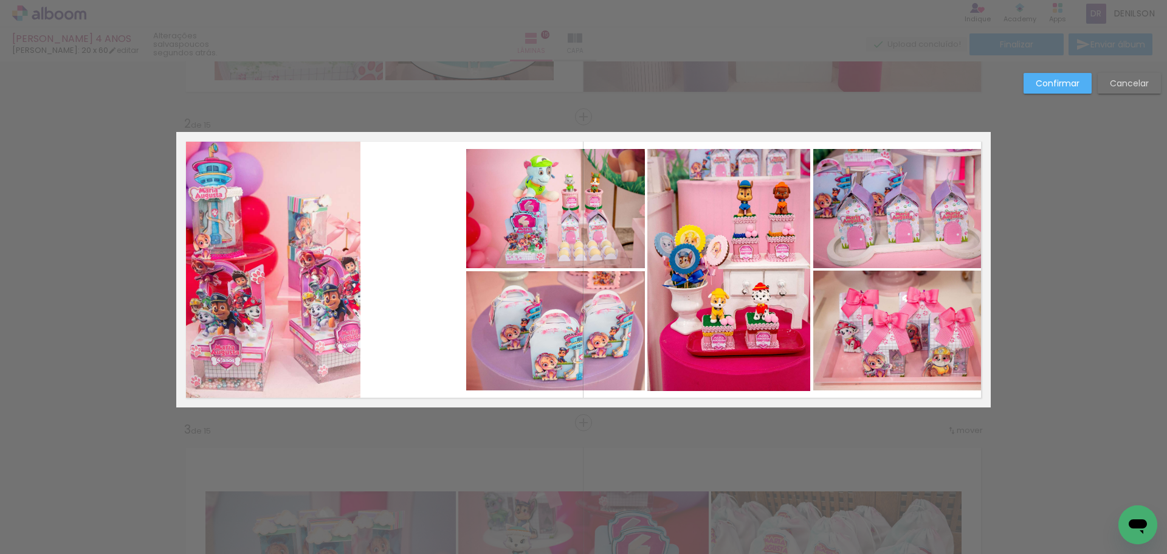
click at [554, 222] on quentale-photo at bounding box center [555, 208] width 179 height 119
click at [535, 295] on quentale-photo at bounding box center [555, 331] width 179 height 120
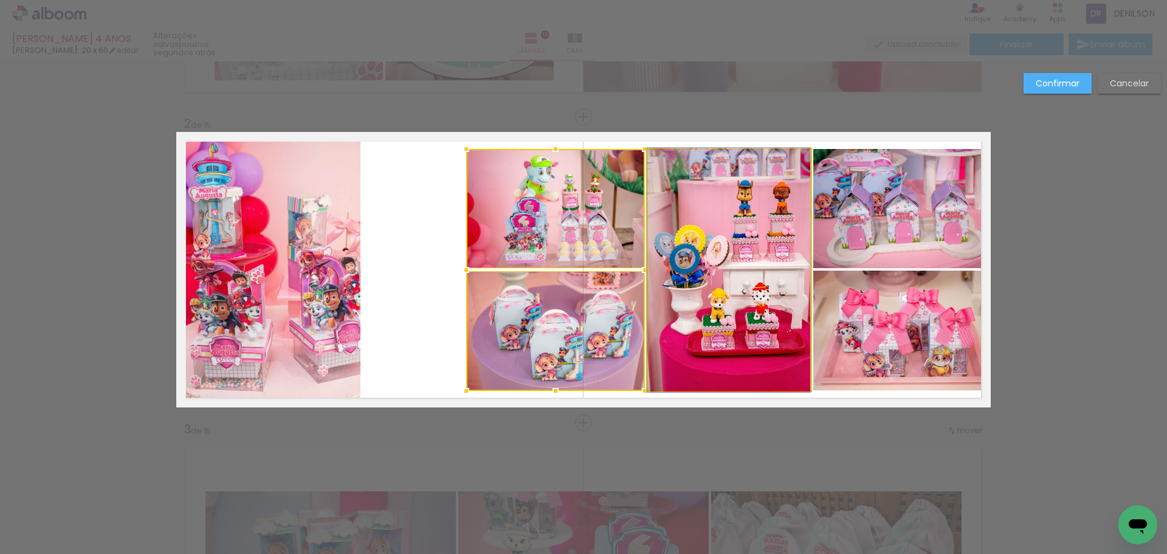
click at [717, 263] on quentale-photo at bounding box center [728, 270] width 163 height 242
click at [860, 222] on quentale-photo at bounding box center [901, 208] width 177 height 119
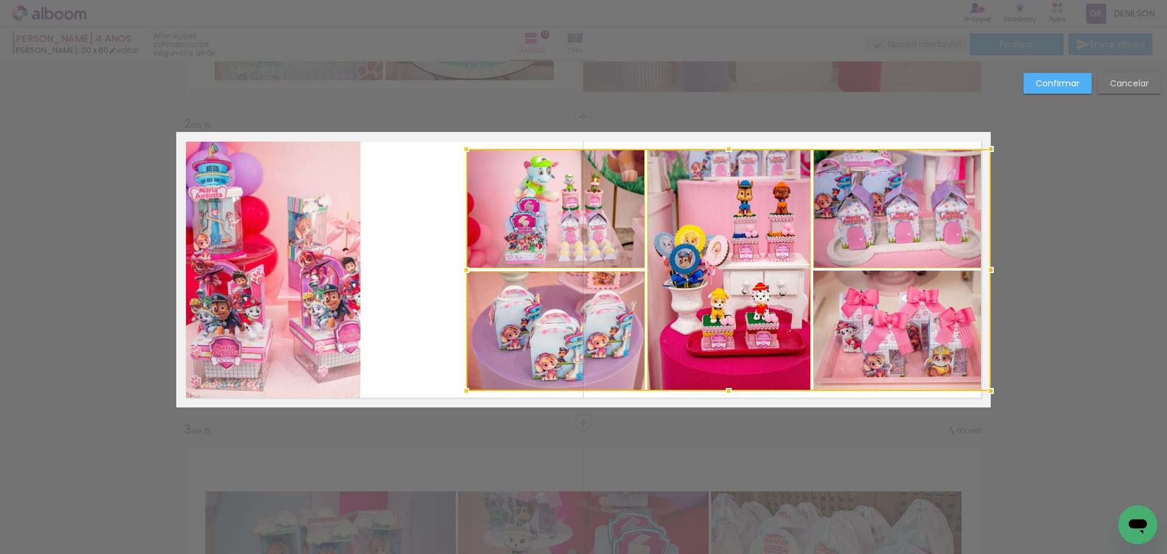
click at [860, 304] on div at bounding box center [728, 270] width 524 height 242
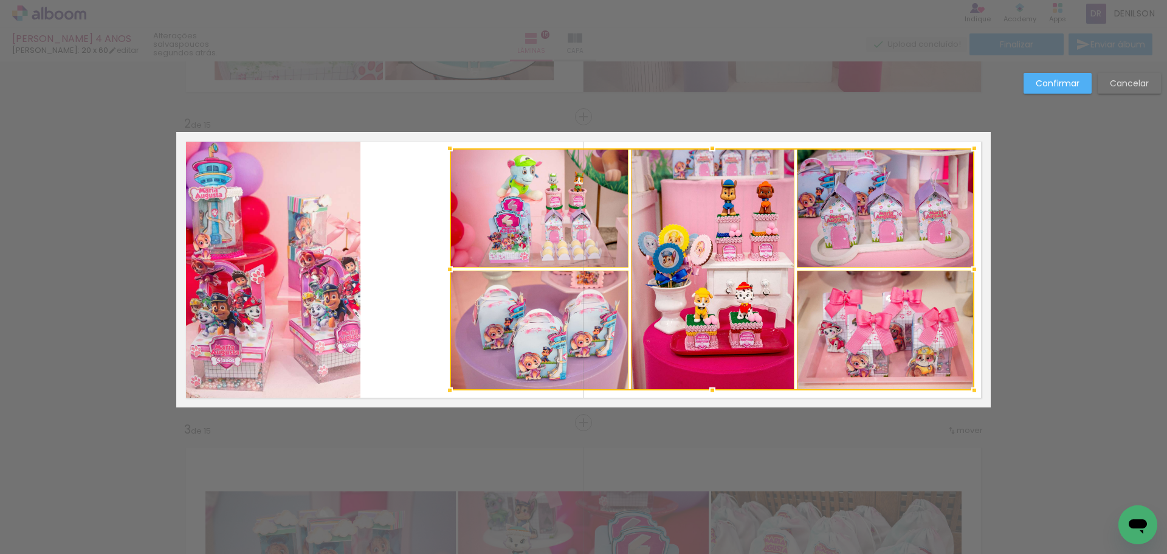
drag, startPoint x: 764, startPoint y: 261, endPoint x: 757, endPoint y: 259, distance: 6.9
click at [757, 259] on div at bounding box center [712, 269] width 524 height 242
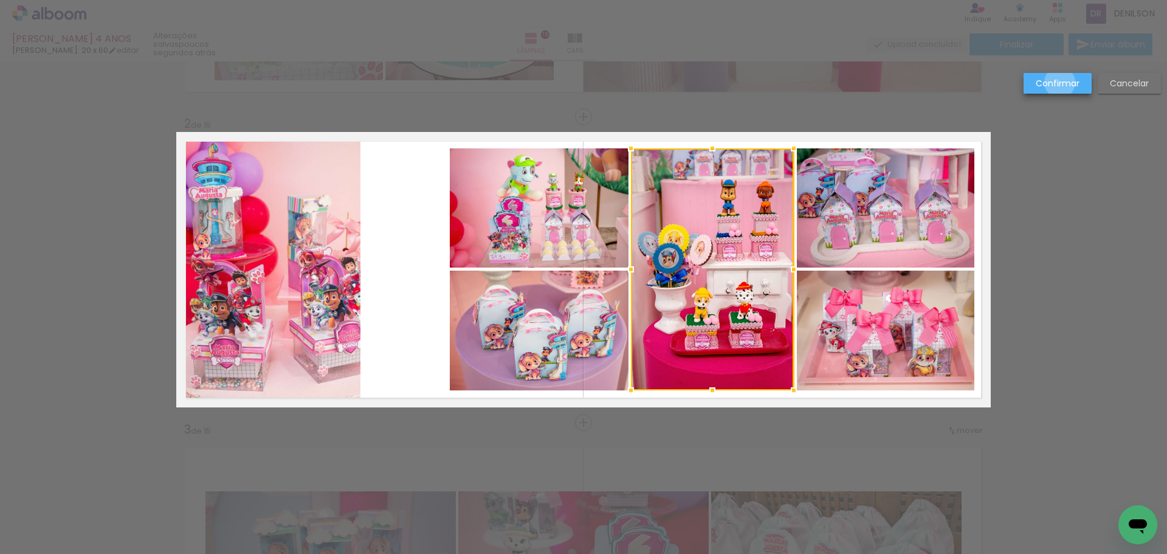
click at [0, 0] on slot "Confirmar" at bounding box center [0, 0] width 0 height 0
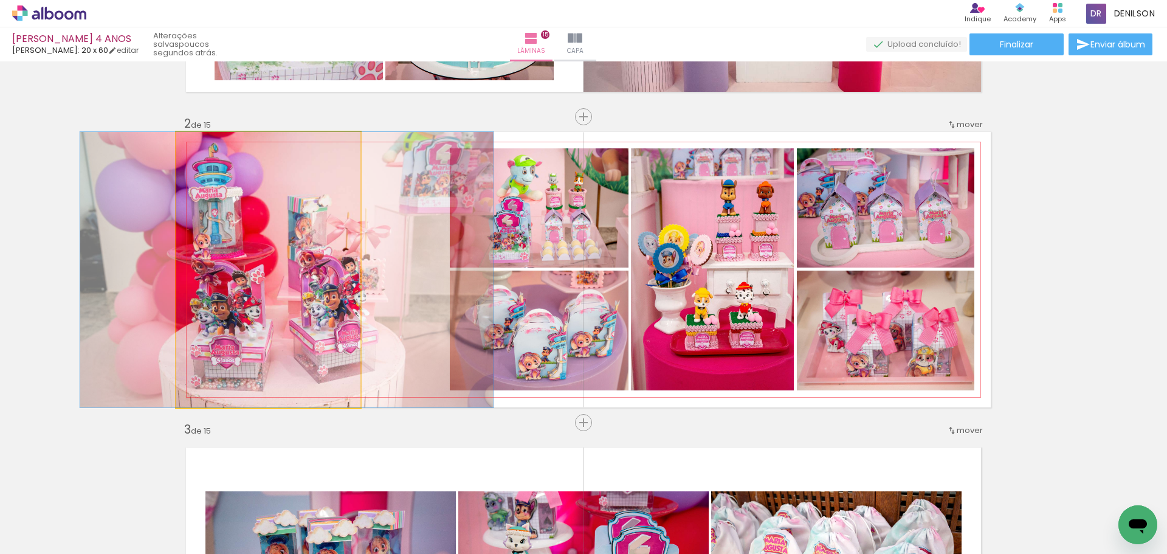
click at [326, 255] on quentale-photo at bounding box center [268, 269] width 184 height 275
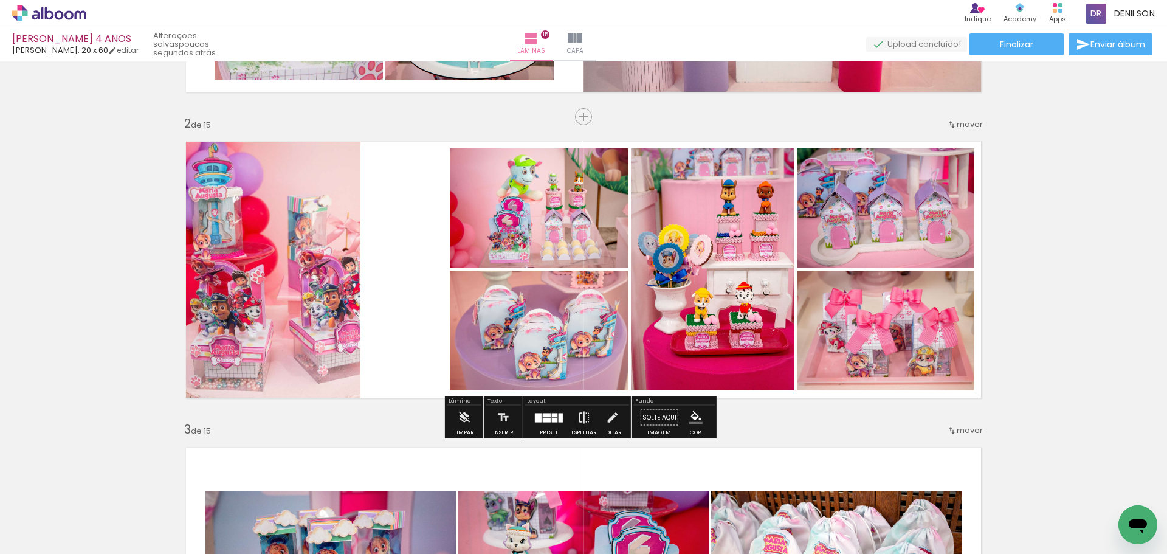
click at [326, 255] on quentale-photo at bounding box center [268, 269] width 184 height 275
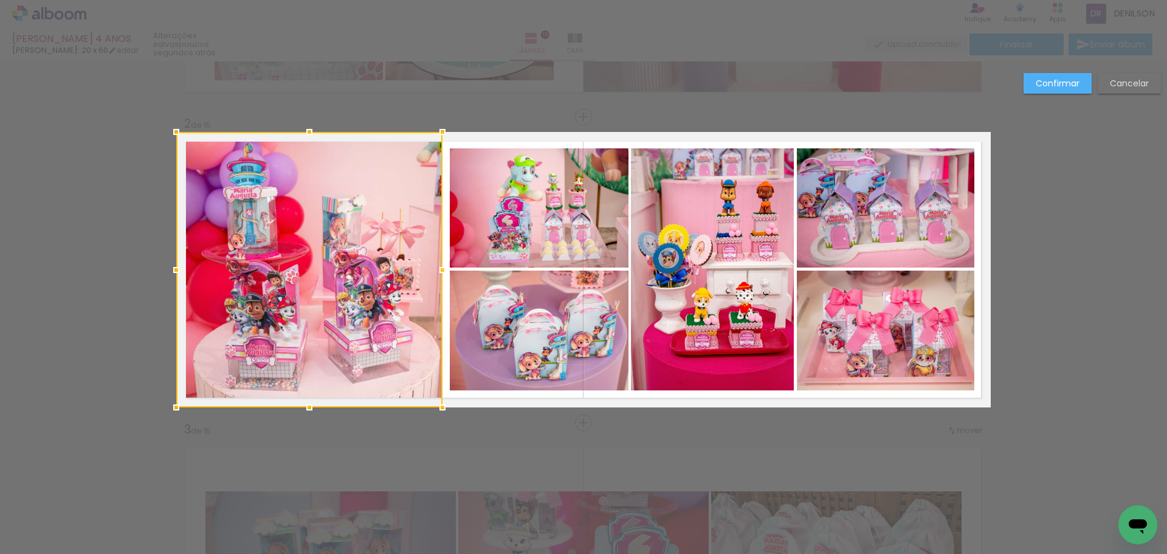
drag, startPoint x: 354, startPoint y: 269, endPoint x: 436, endPoint y: 278, distance: 82.6
click at [436, 278] on div at bounding box center [442, 270] width 24 height 24
click at [0, 0] on slot "Confirmar" at bounding box center [0, 0] width 0 height 0
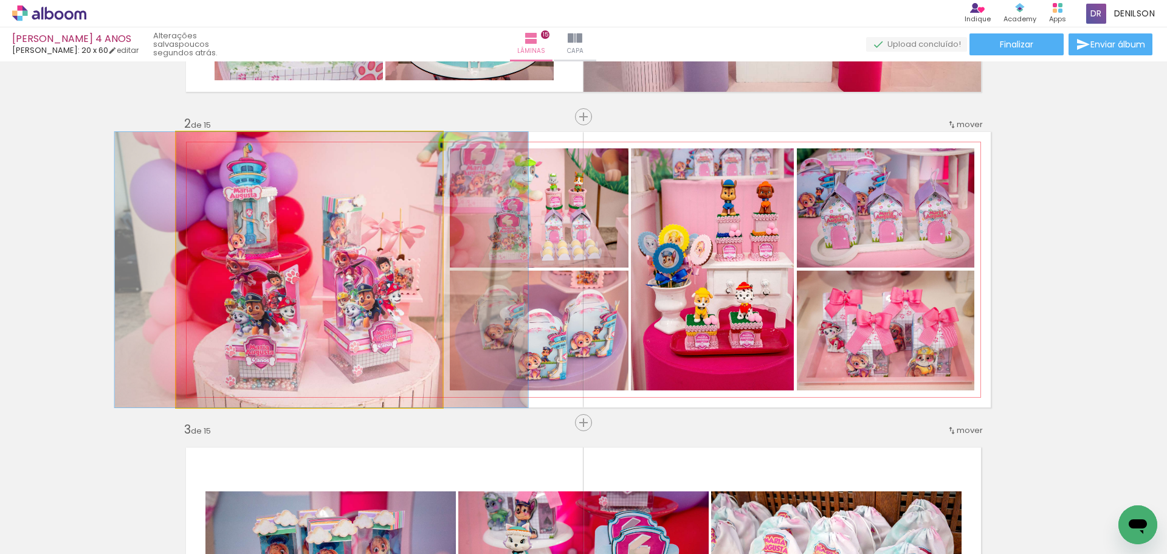
click at [356, 231] on quentale-photo at bounding box center [309, 269] width 266 height 275
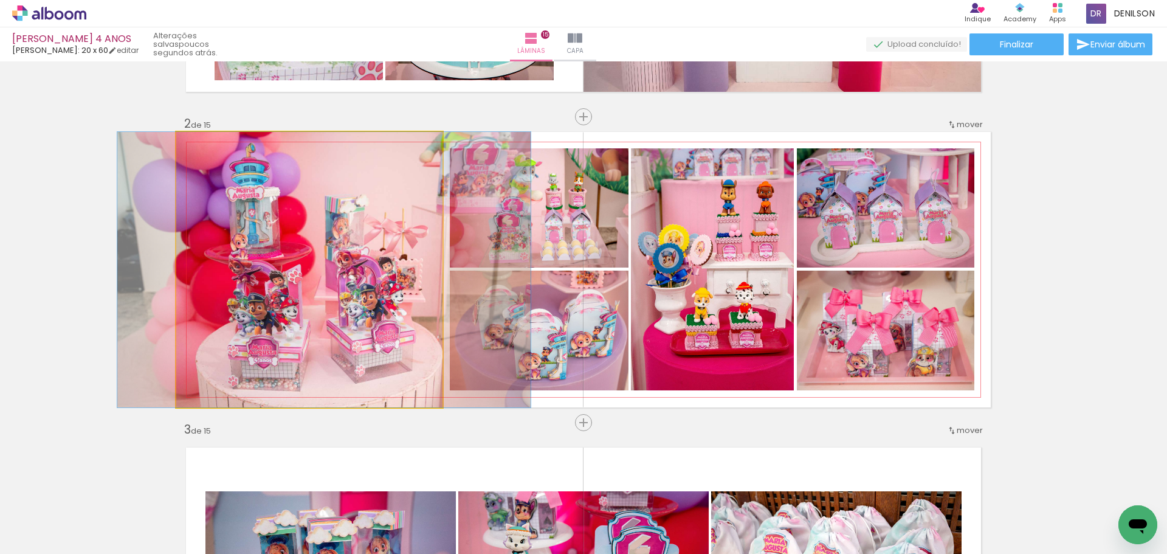
click at [355, 238] on quentale-photo at bounding box center [309, 269] width 266 height 275
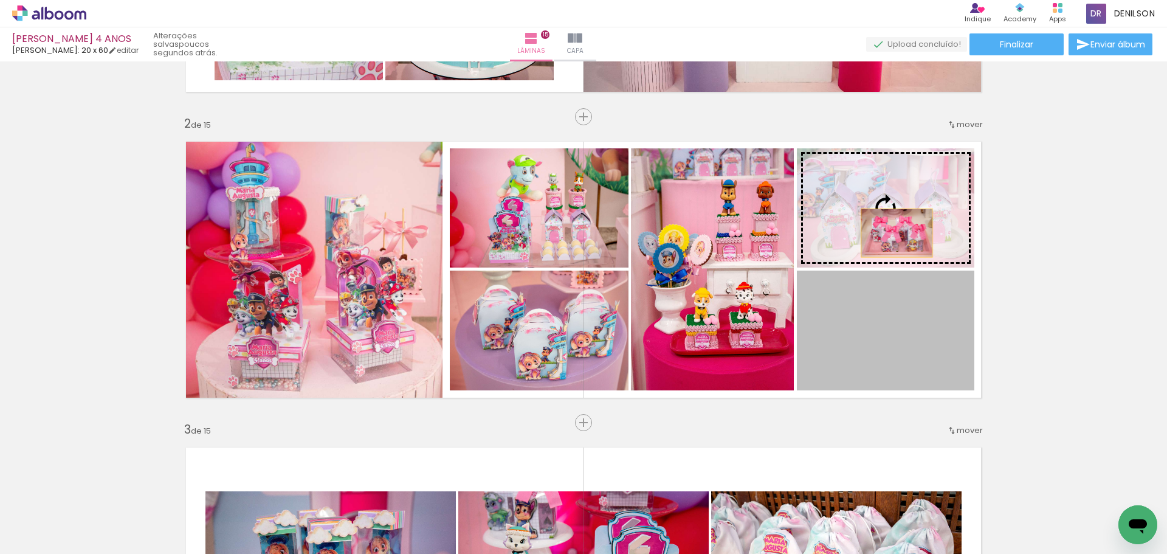
drag, startPoint x: 891, startPoint y: 355, endPoint x: 892, endPoint y: 233, distance: 122.1
click at [0, 0] on slot at bounding box center [0, 0] width 0 height 0
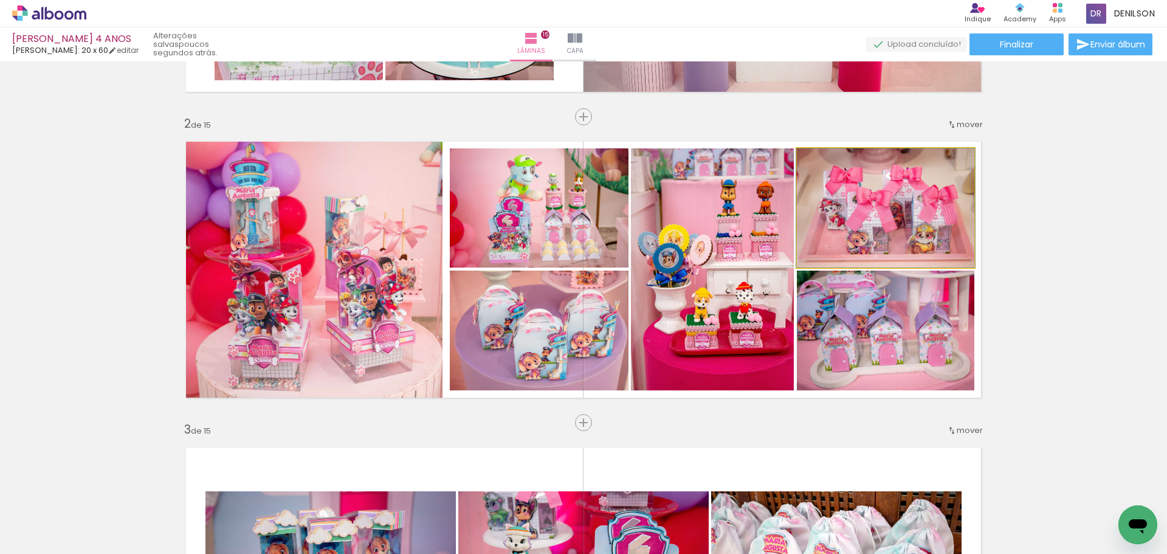
click at [877, 201] on quentale-photo at bounding box center [885, 207] width 177 height 119
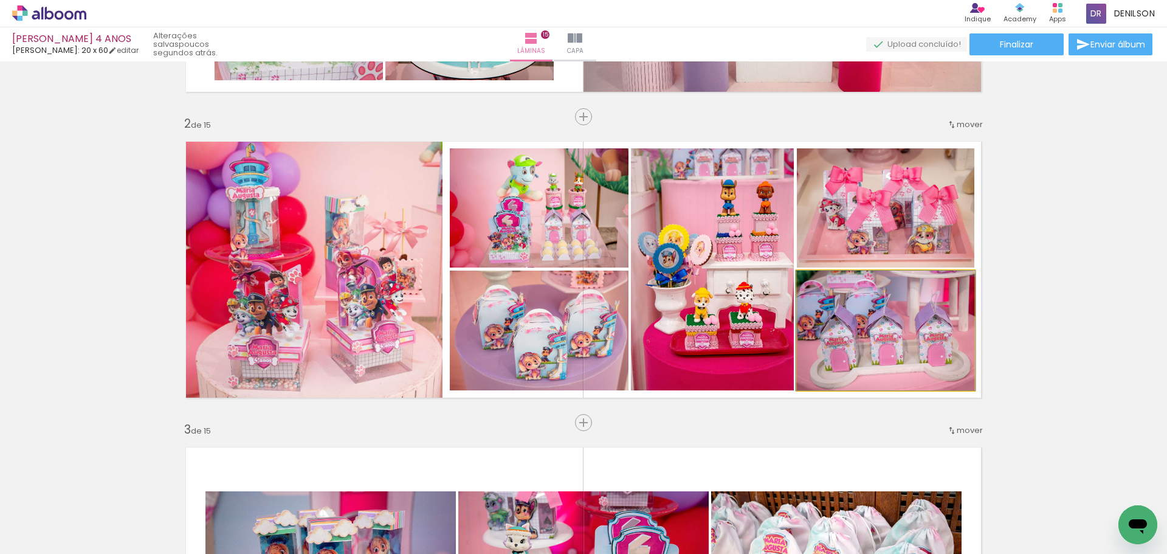
click at [887, 318] on quentale-photo at bounding box center [885, 330] width 177 height 120
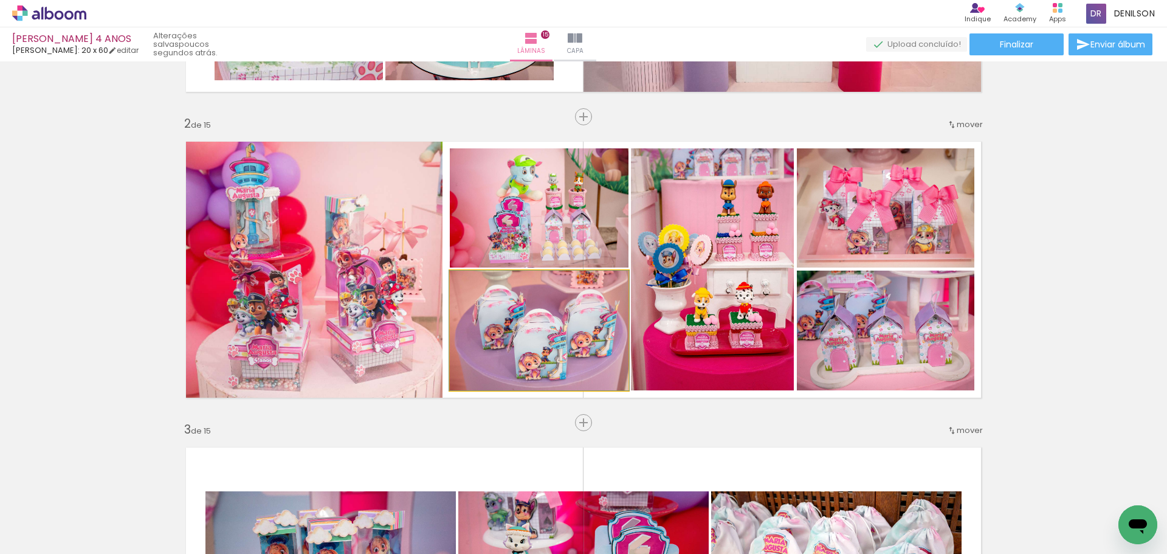
click at [506, 317] on quentale-photo at bounding box center [539, 330] width 179 height 120
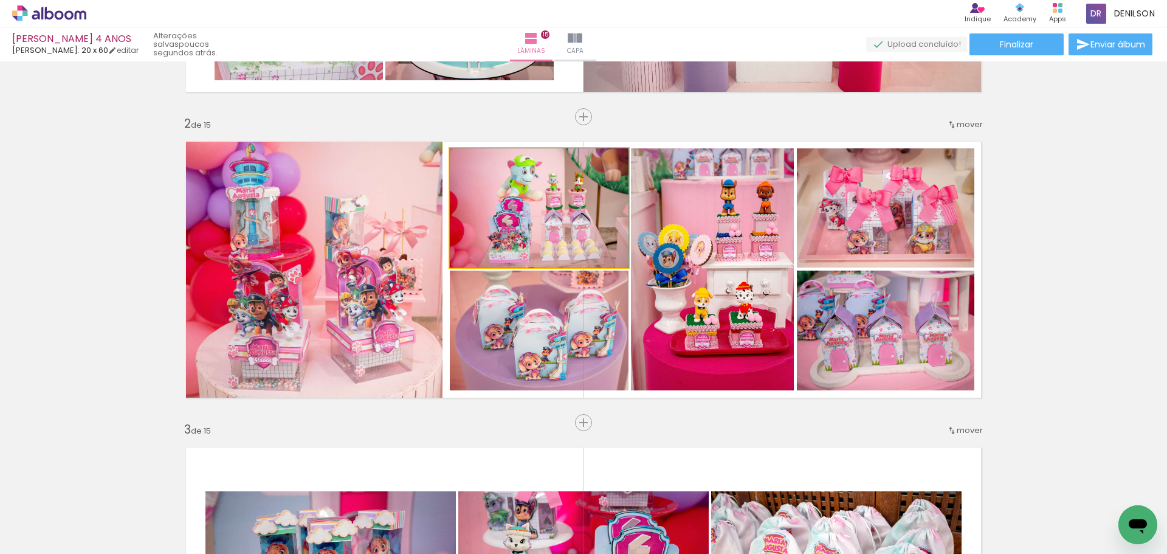
click at [512, 218] on quentale-photo at bounding box center [539, 207] width 179 height 119
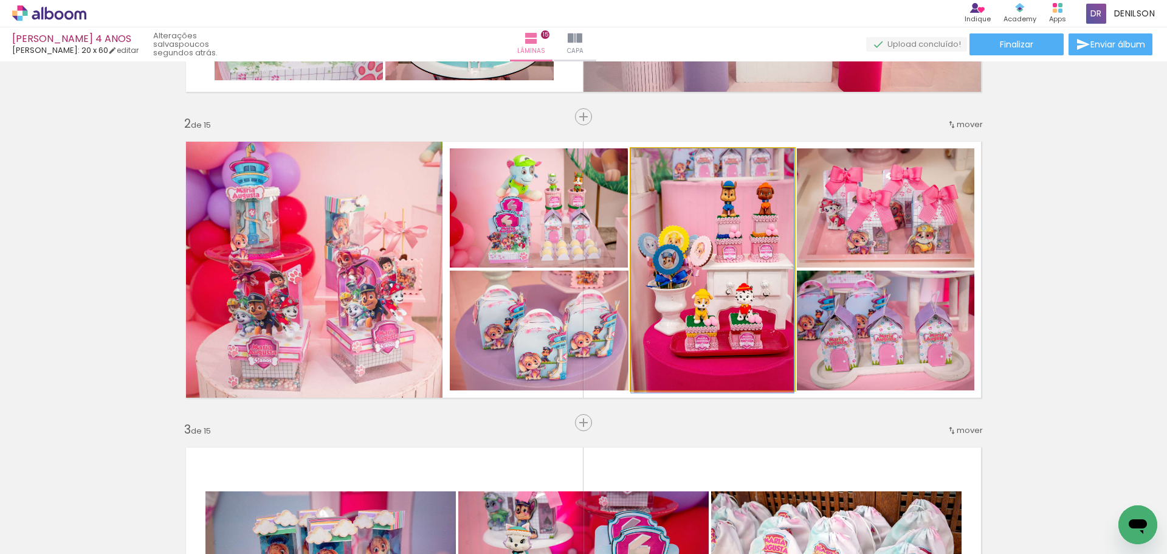
drag, startPoint x: 728, startPoint y: 285, endPoint x: 724, endPoint y: 292, distance: 7.6
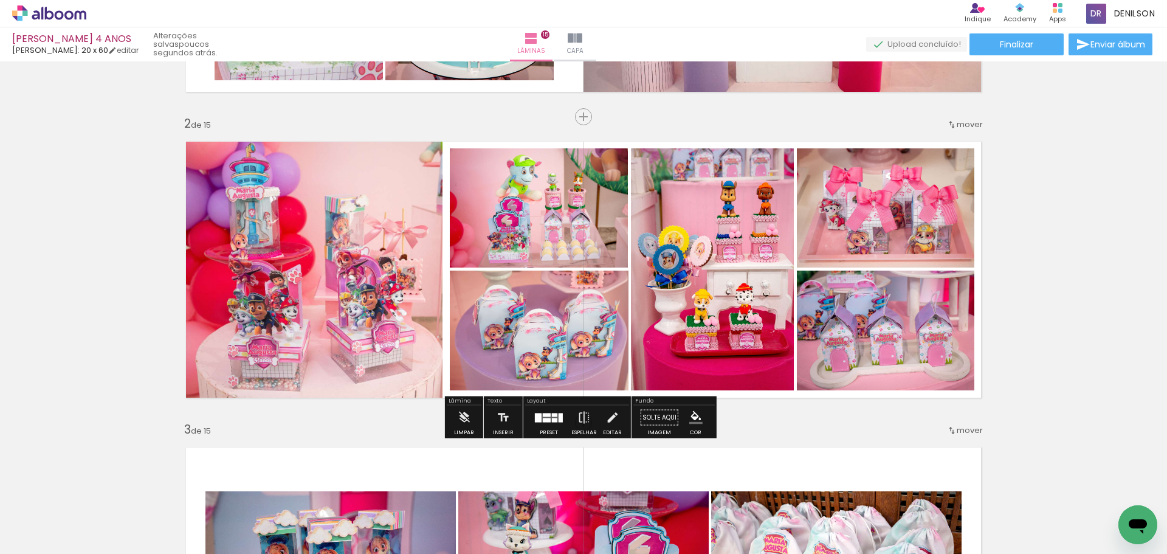
drag, startPoint x: 1018, startPoint y: 259, endPoint x: 1027, endPoint y: 267, distance: 12.5
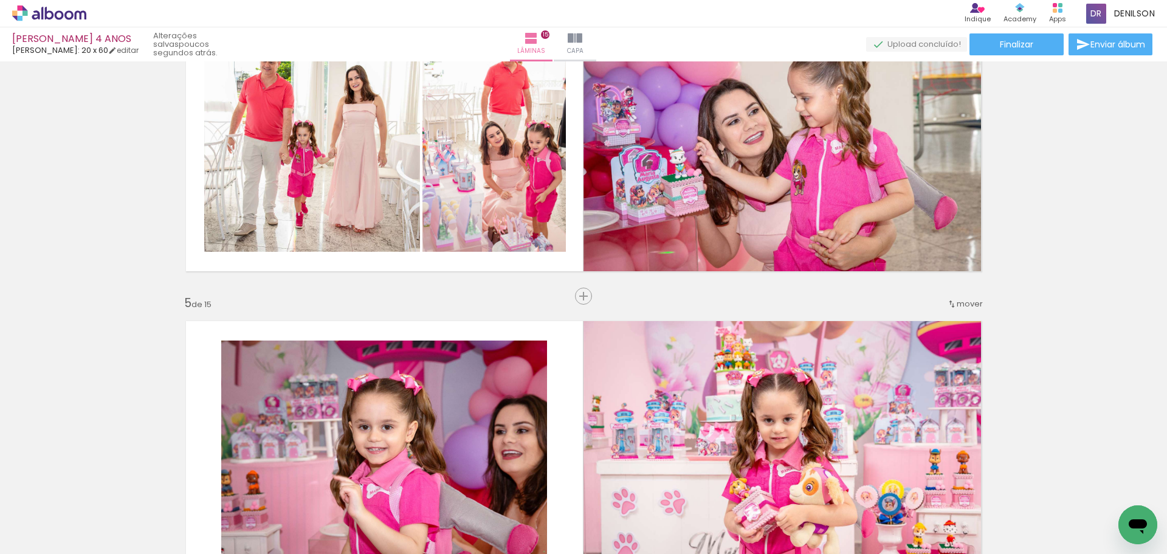
scroll to position [0, 0]
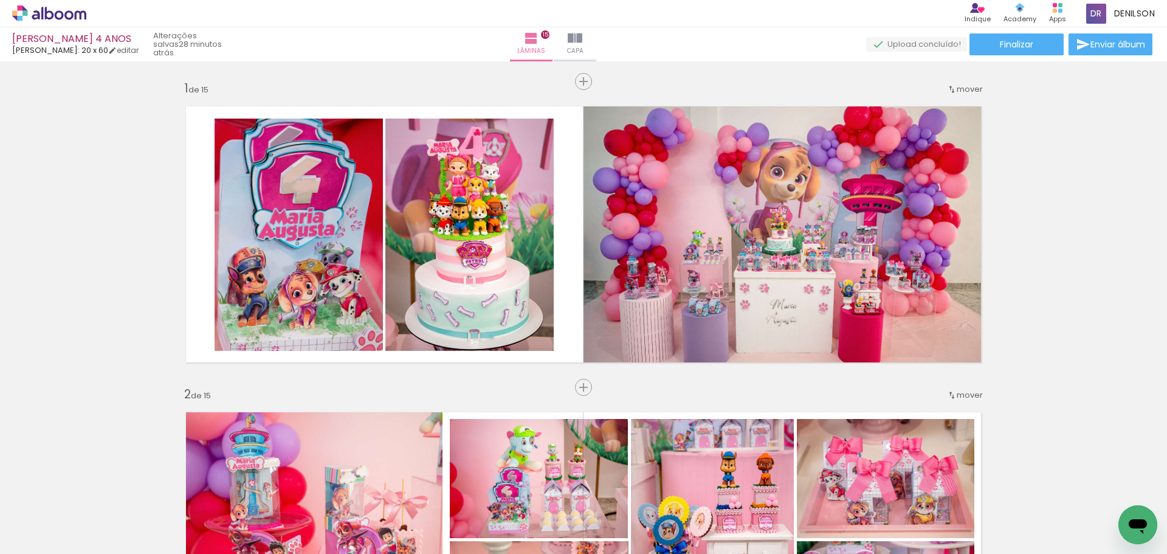
scroll to position [4435, 0]
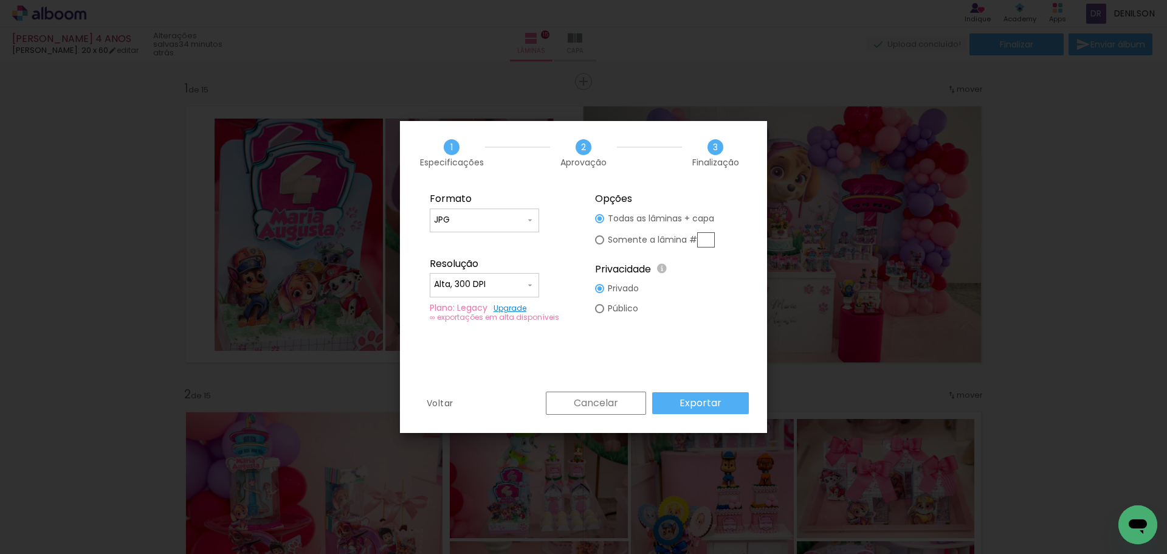
scroll to position [4435, 0]
click at [0, 0] on slot "Exportar" at bounding box center [0, 0] width 0 height 0
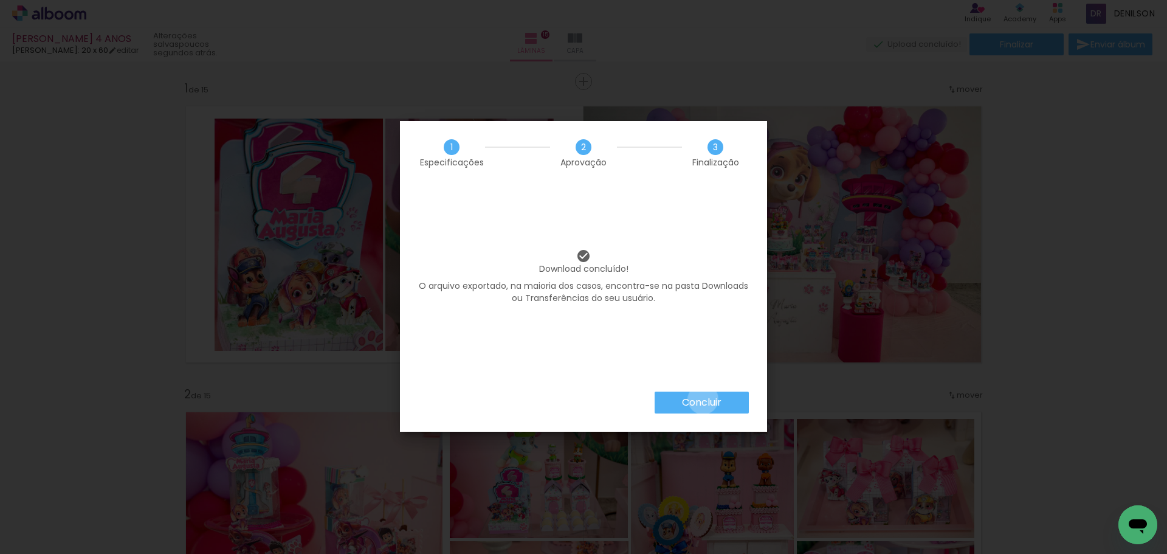
click at [0, 0] on slot "Concluir" at bounding box center [0, 0] width 0 height 0
